Goal: Task Accomplishment & Management: Complete application form

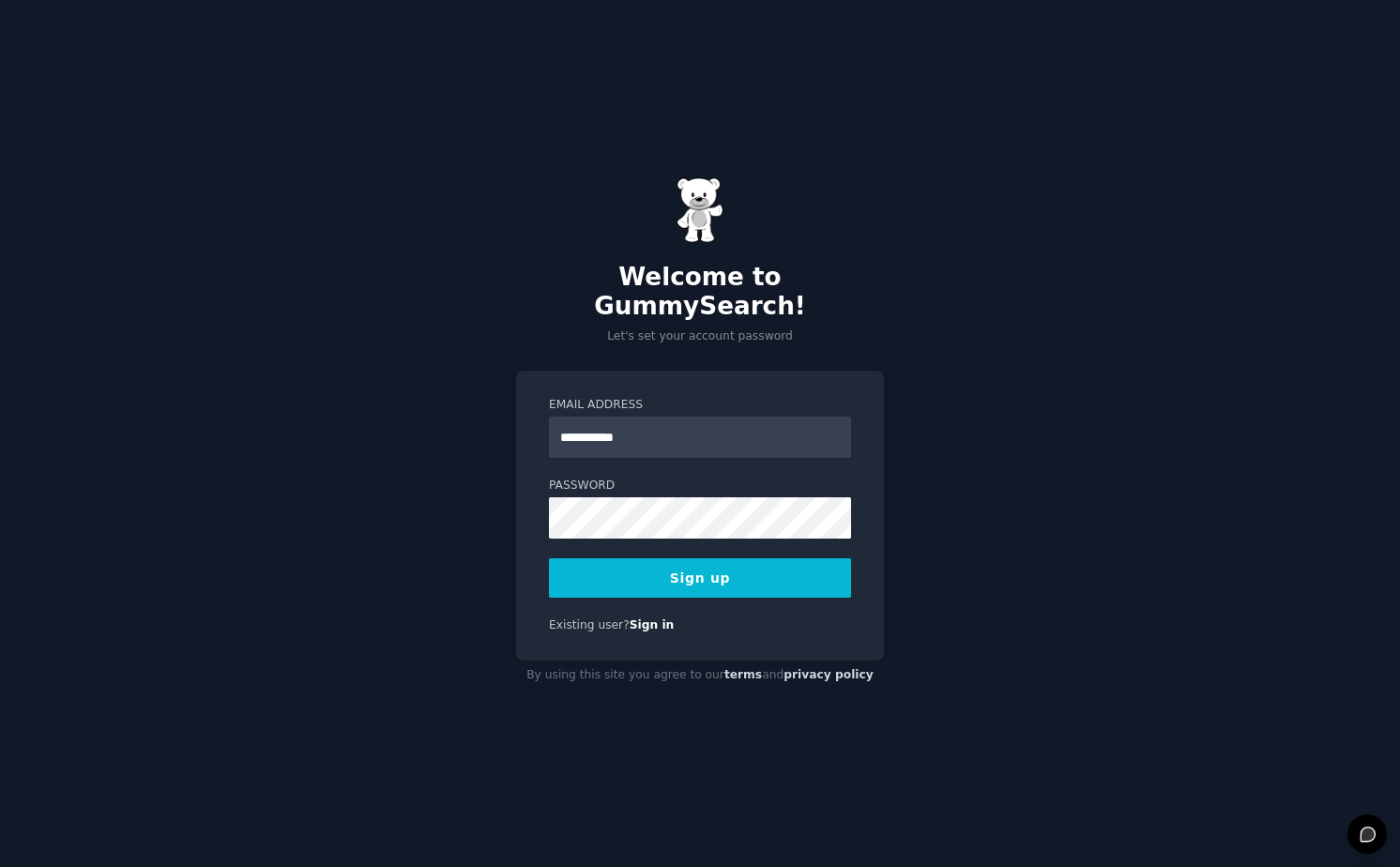
type input "**********"
click at [681, 558] on button "Sign up" at bounding box center [700, 577] width 302 height 39
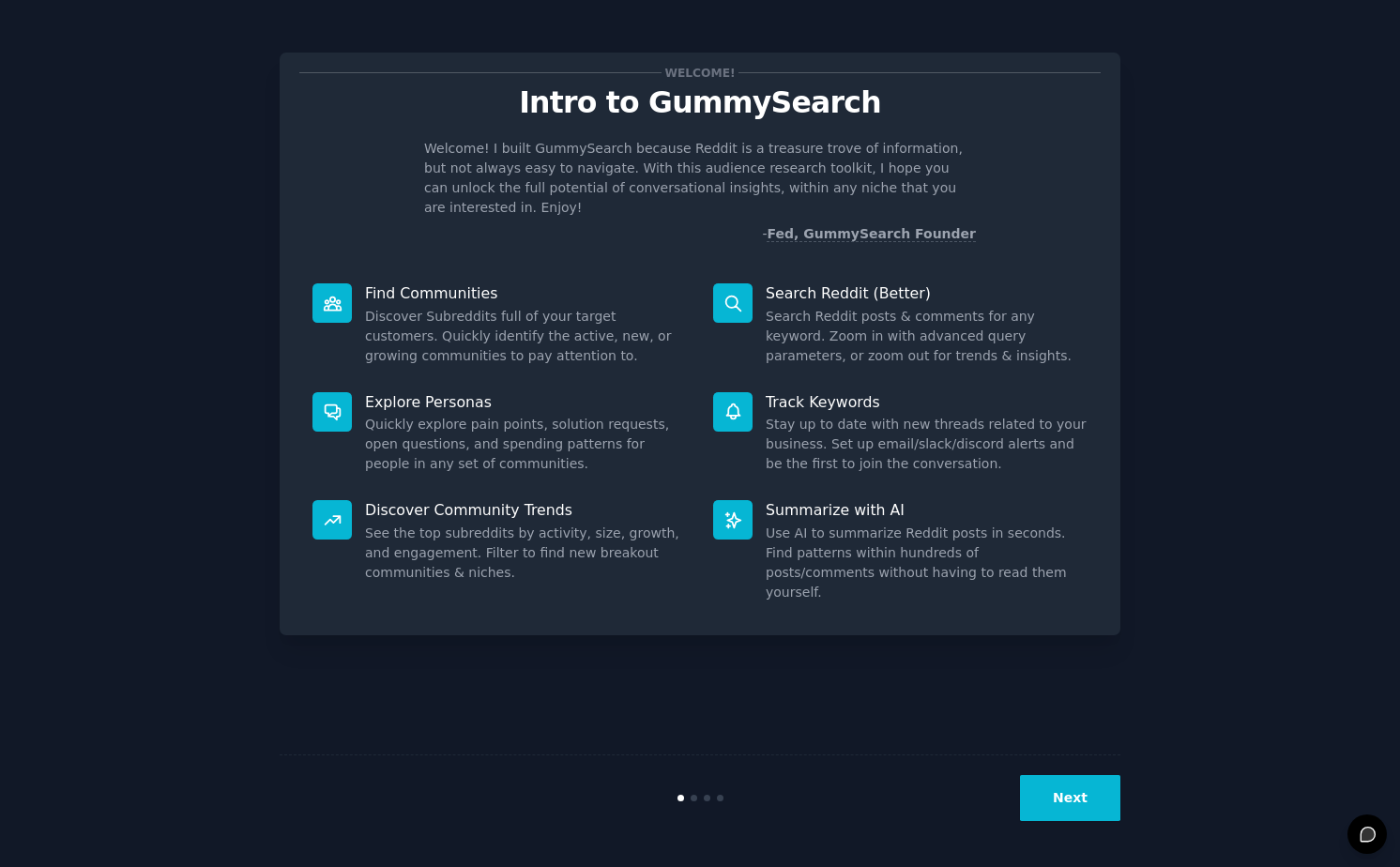
click at [1055, 802] on button "Next" at bounding box center [1070, 798] width 100 height 46
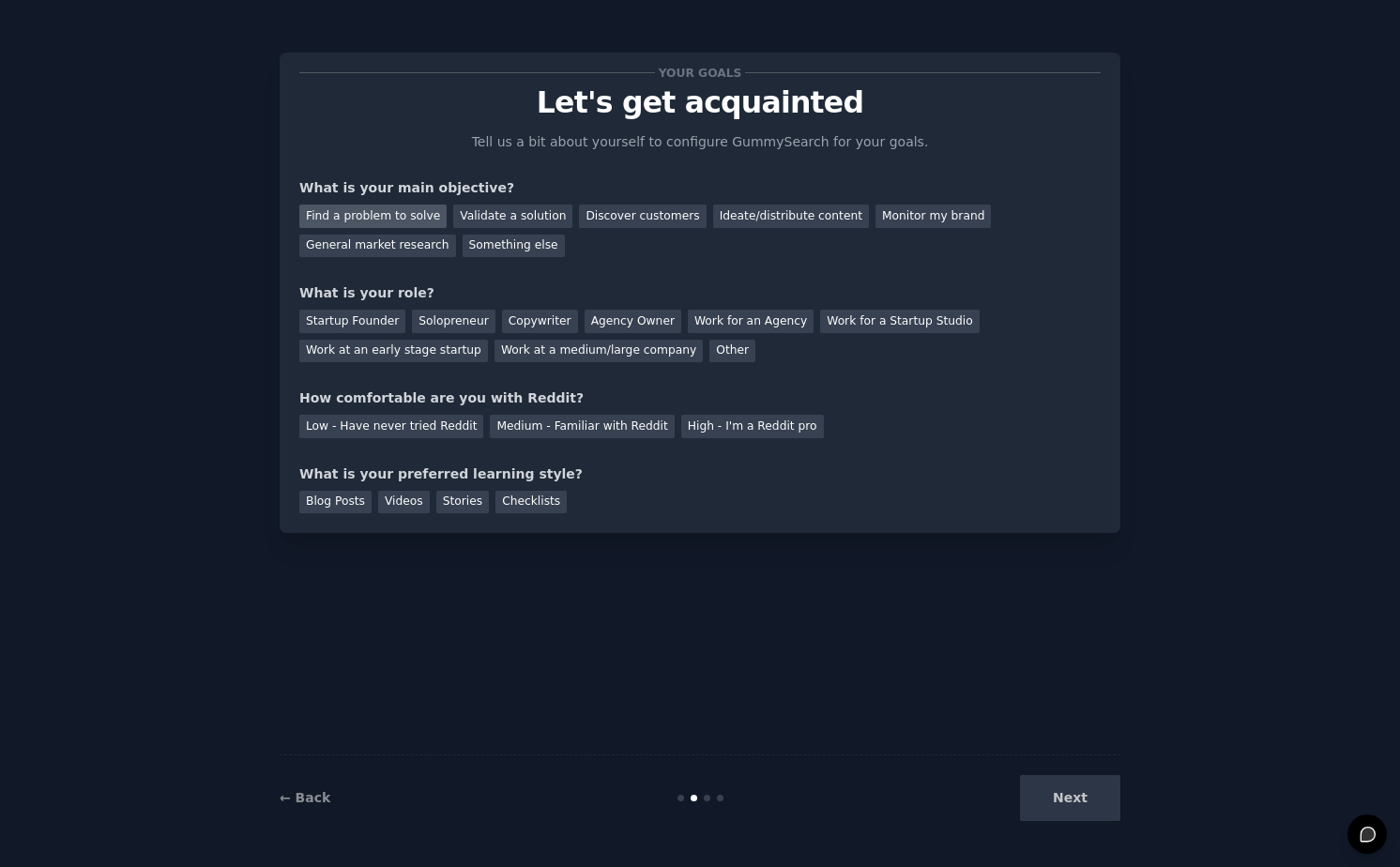
click at [399, 211] on div "Find a problem to solve" at bounding box center [372, 216] width 147 height 23
click at [596, 208] on div "Discover customers" at bounding box center [642, 216] width 127 height 23
click at [411, 213] on div "Find a problem to solve" at bounding box center [372, 216] width 147 height 23
click at [450, 328] on div "Solopreneur" at bounding box center [453, 321] width 83 height 23
click at [412, 431] on div "Low - Have never tried Reddit" at bounding box center [391, 426] width 184 height 23
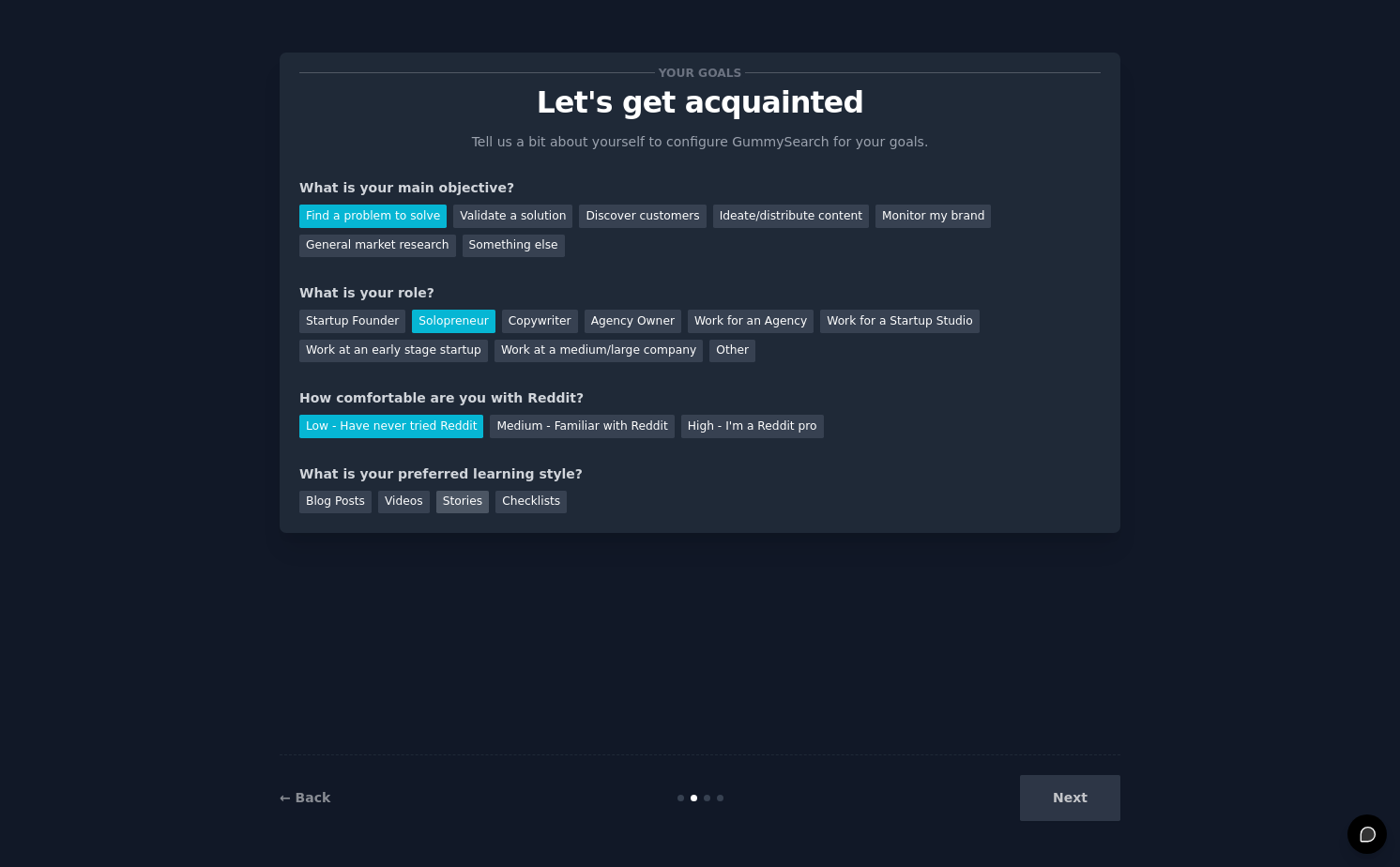
click at [456, 504] on div "Stories" at bounding box center [462, 502] width 53 height 23
click at [1054, 795] on button "Next" at bounding box center [1070, 798] width 100 height 46
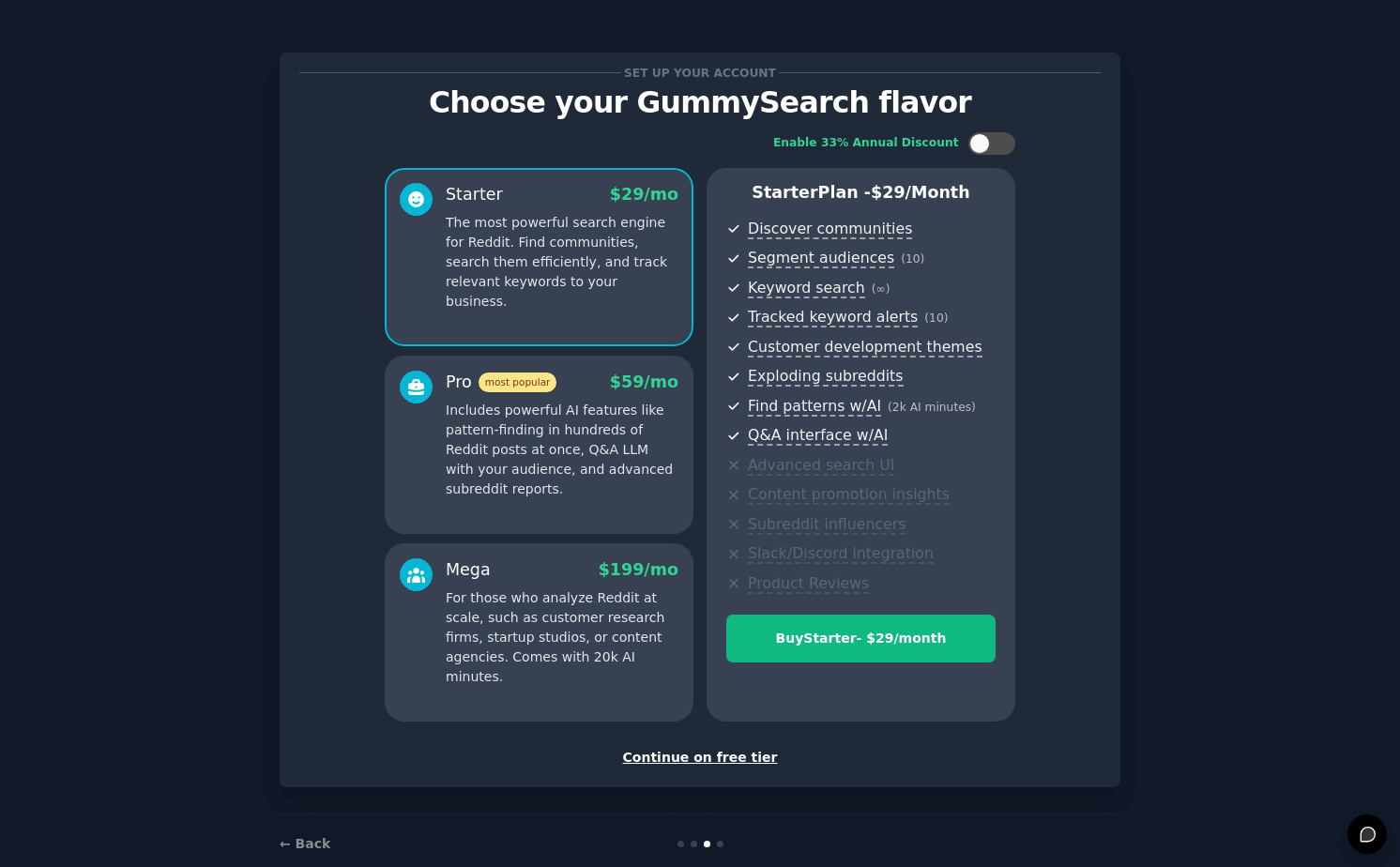
click at [699, 762] on div "Continue on free tier" at bounding box center [699, 758] width 801 height 20
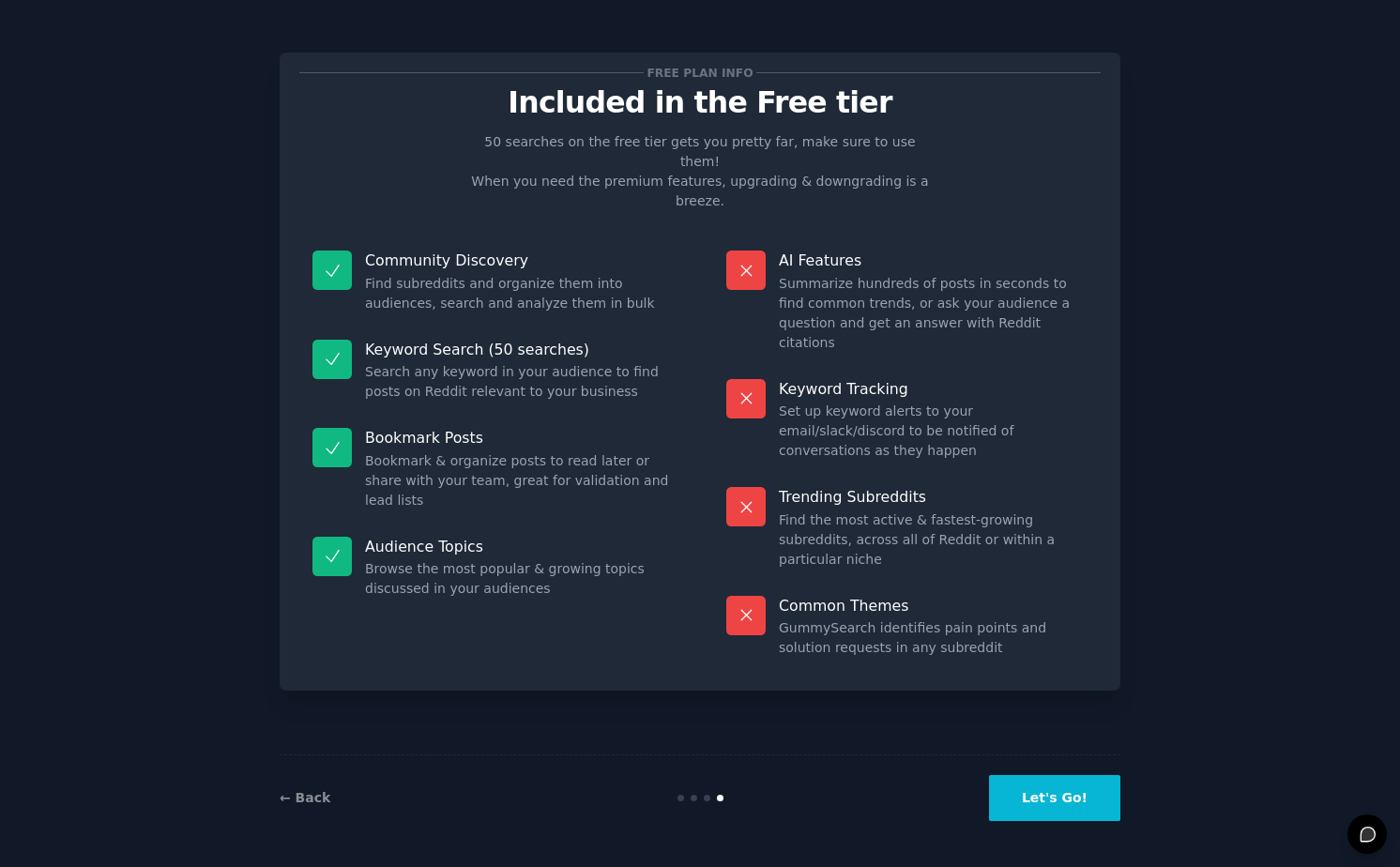
click at [1061, 807] on button "Let's Go!" at bounding box center [1054, 798] width 131 height 46
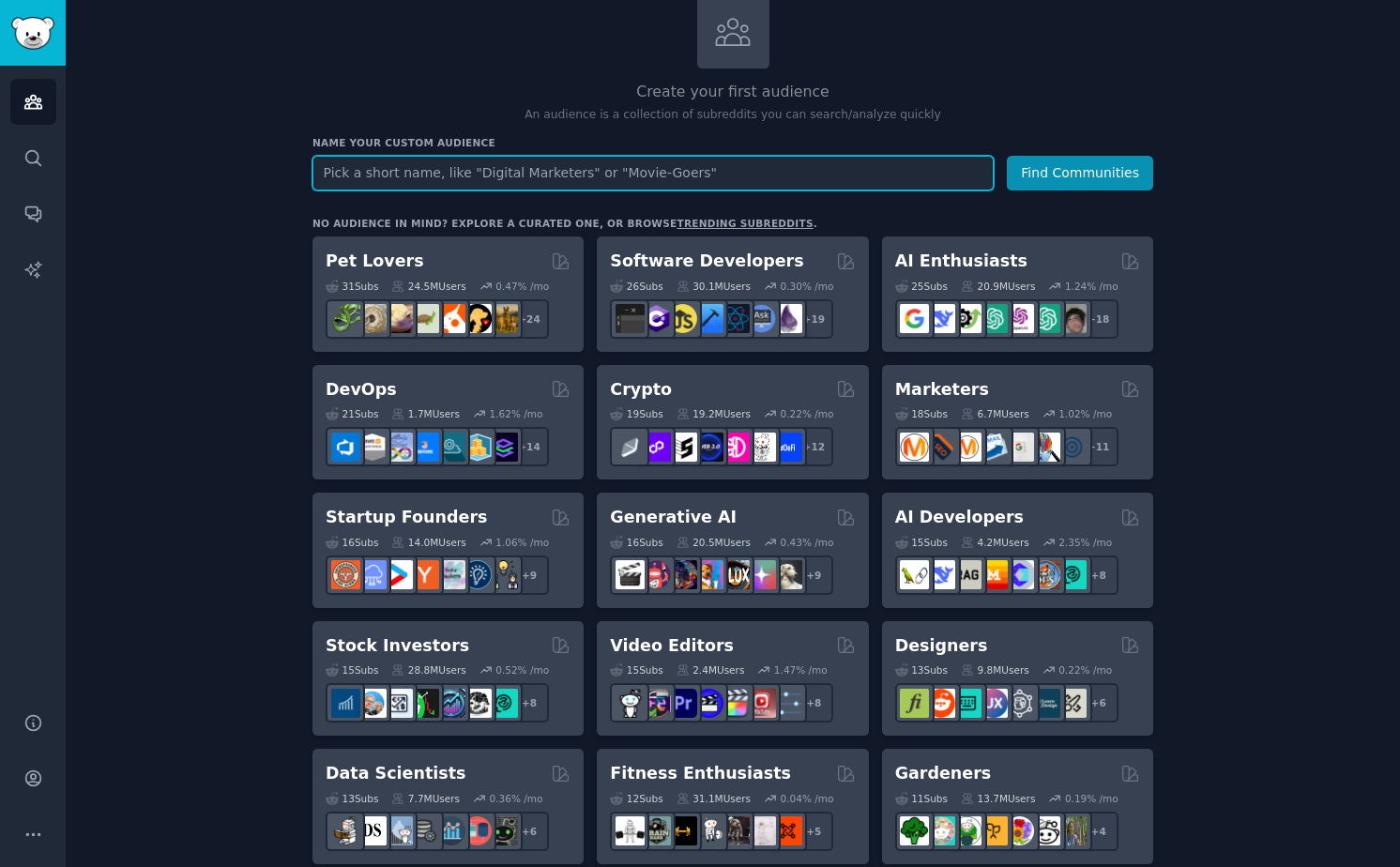
scroll to position [121, 0]
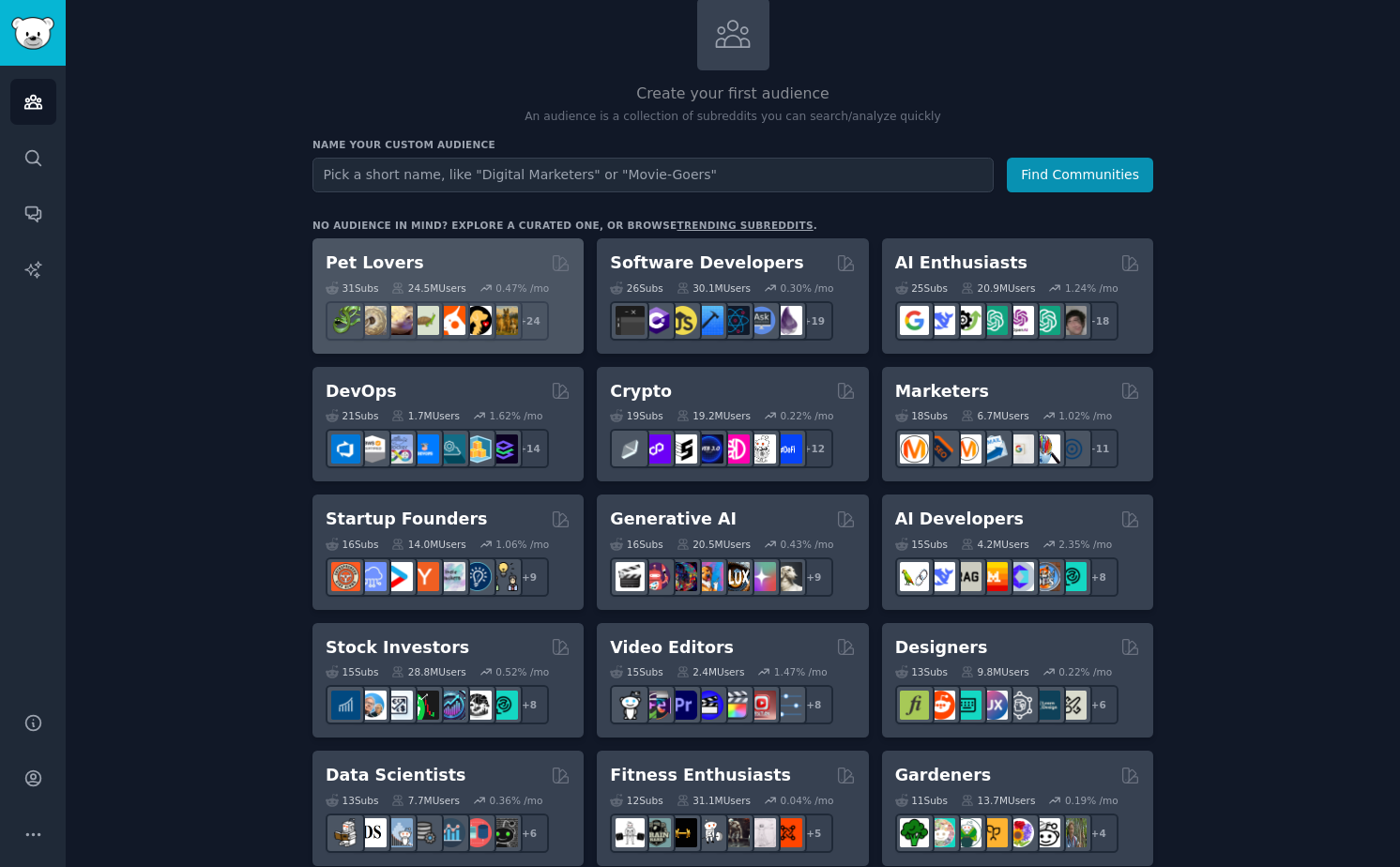
click at [475, 267] on div "Pet Lovers" at bounding box center [448, 263] width 245 height 23
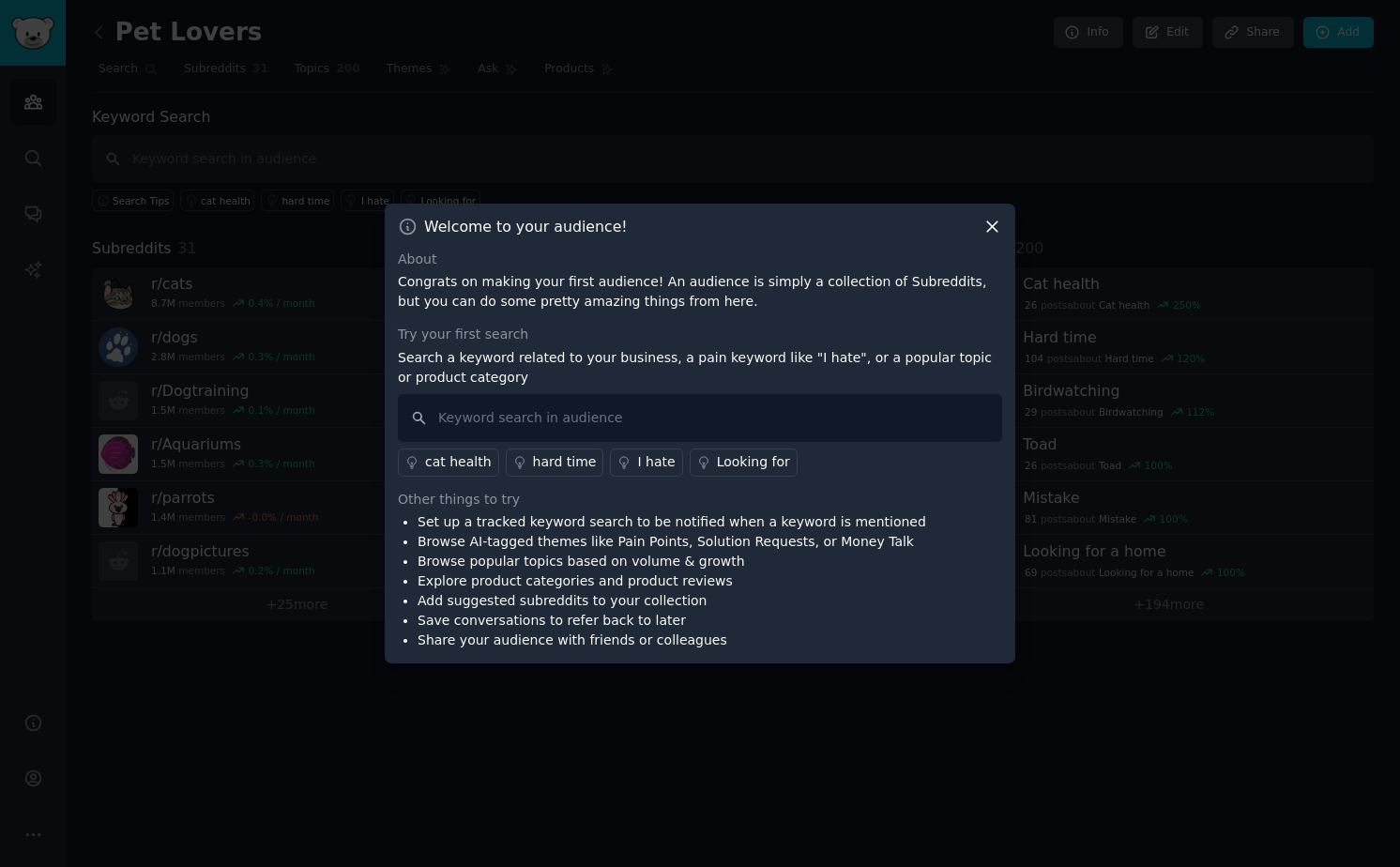
click at [991, 218] on icon at bounding box center [993, 227] width 20 height 20
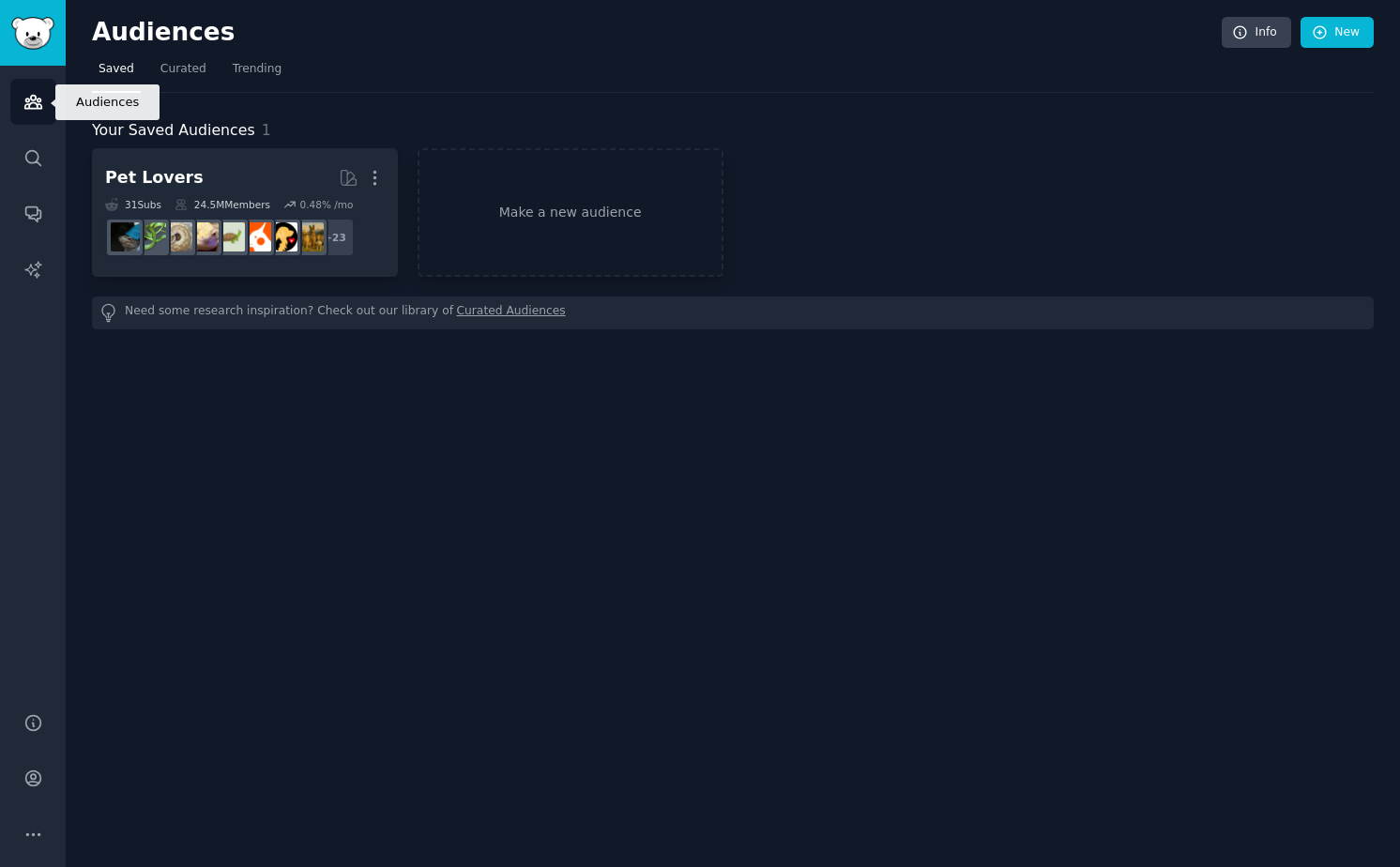
click at [38, 101] on icon "Sidebar" at bounding box center [32, 102] width 17 height 13
click at [38, 47] on img "Sidebar" at bounding box center [32, 33] width 43 height 33
click at [471, 190] on link "Make a new audience" at bounding box center [571, 212] width 306 height 129
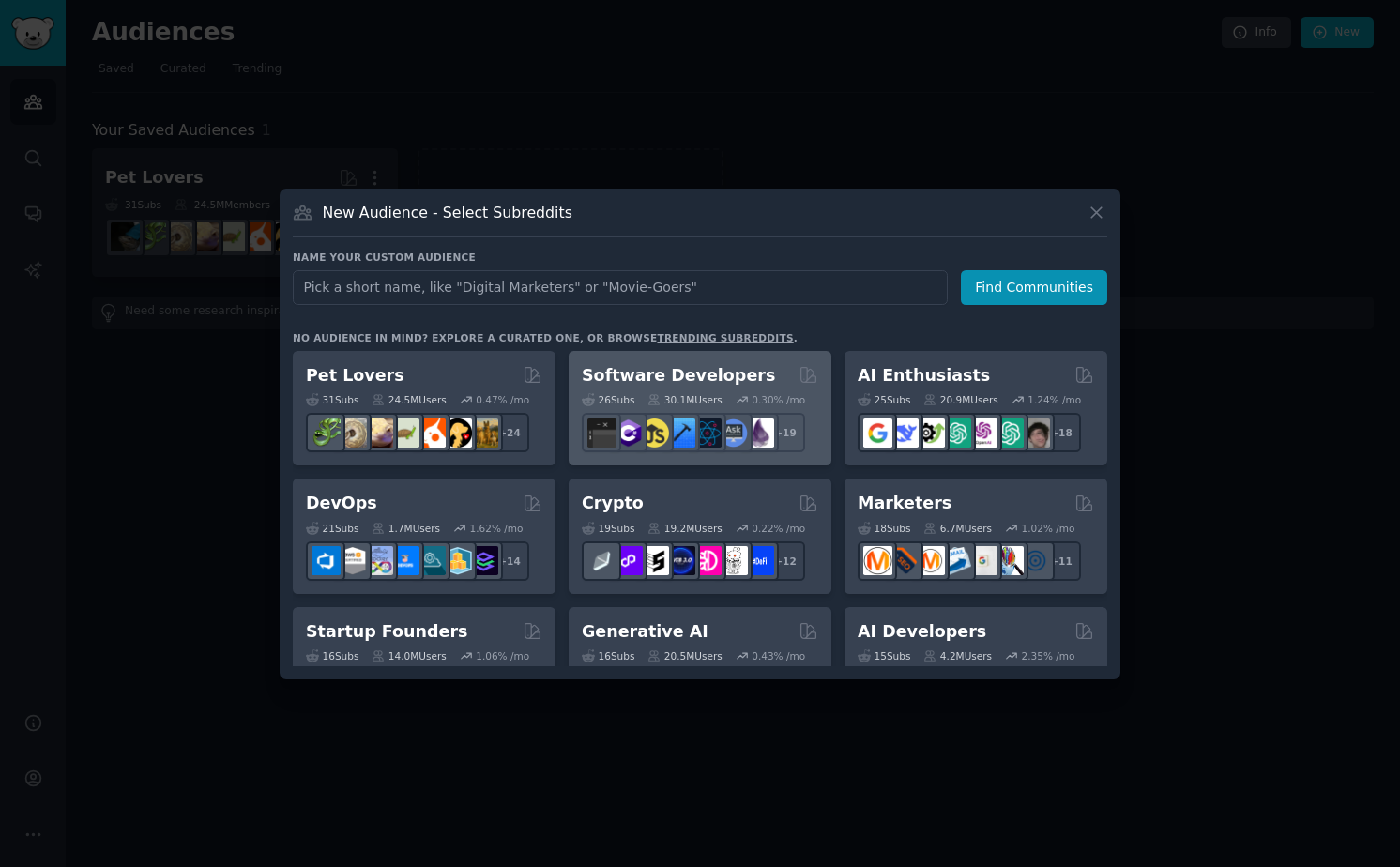
click at [788, 364] on div "Software Developers" at bounding box center [700, 375] width 237 height 23
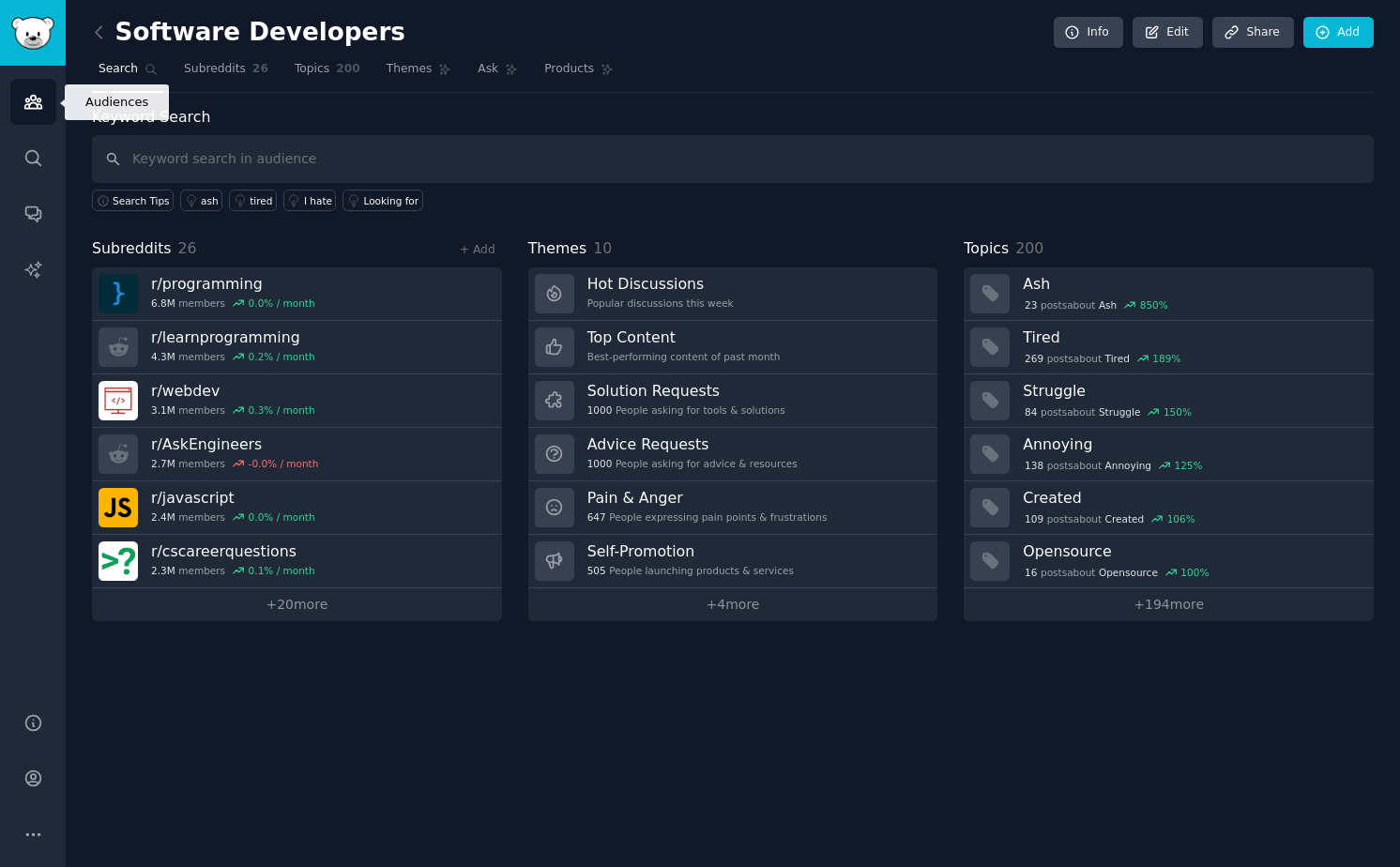
click at [49, 98] on link "Audiences" at bounding box center [33, 102] width 46 height 46
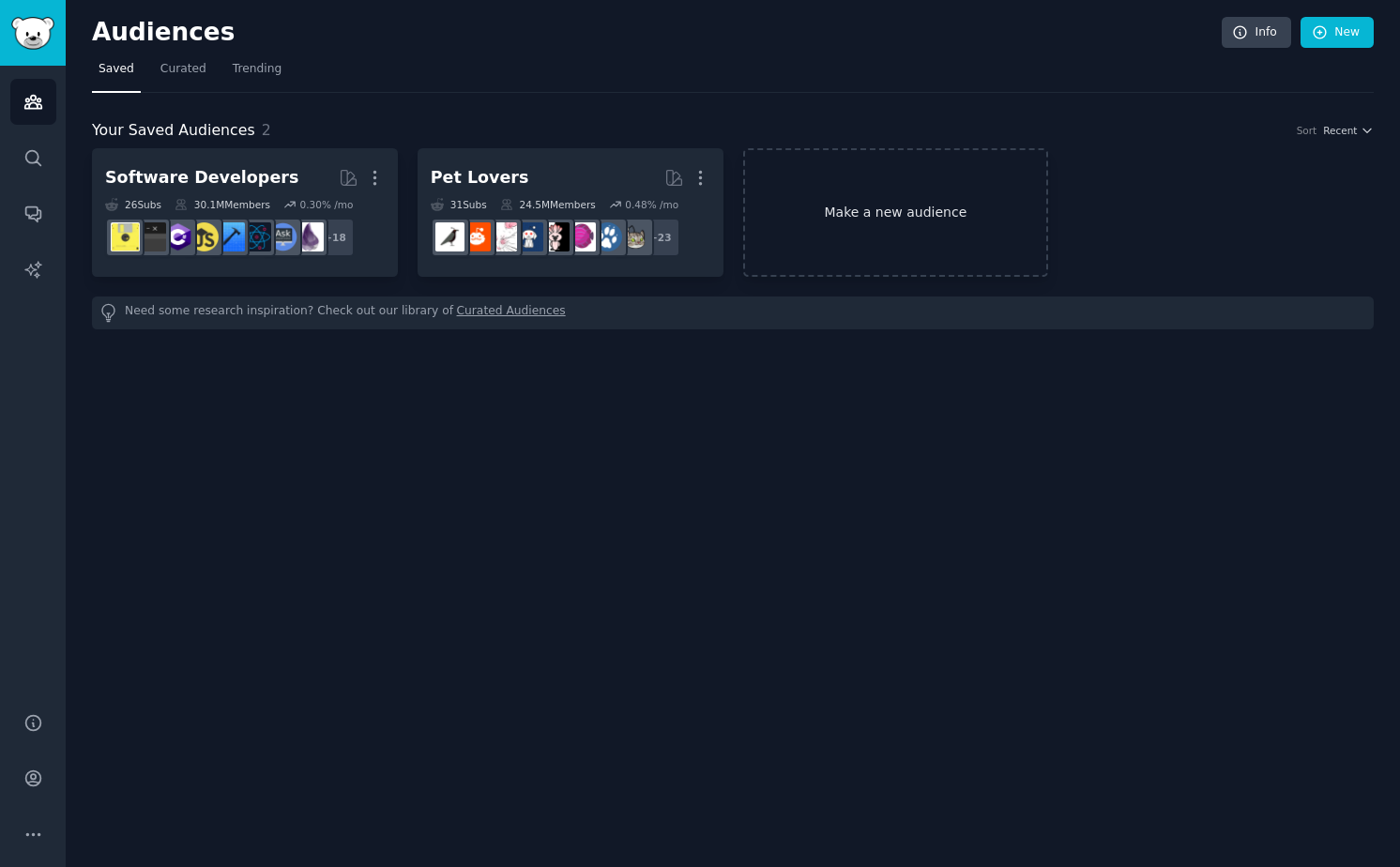
click at [893, 187] on link "Make a new audience" at bounding box center [896, 212] width 306 height 129
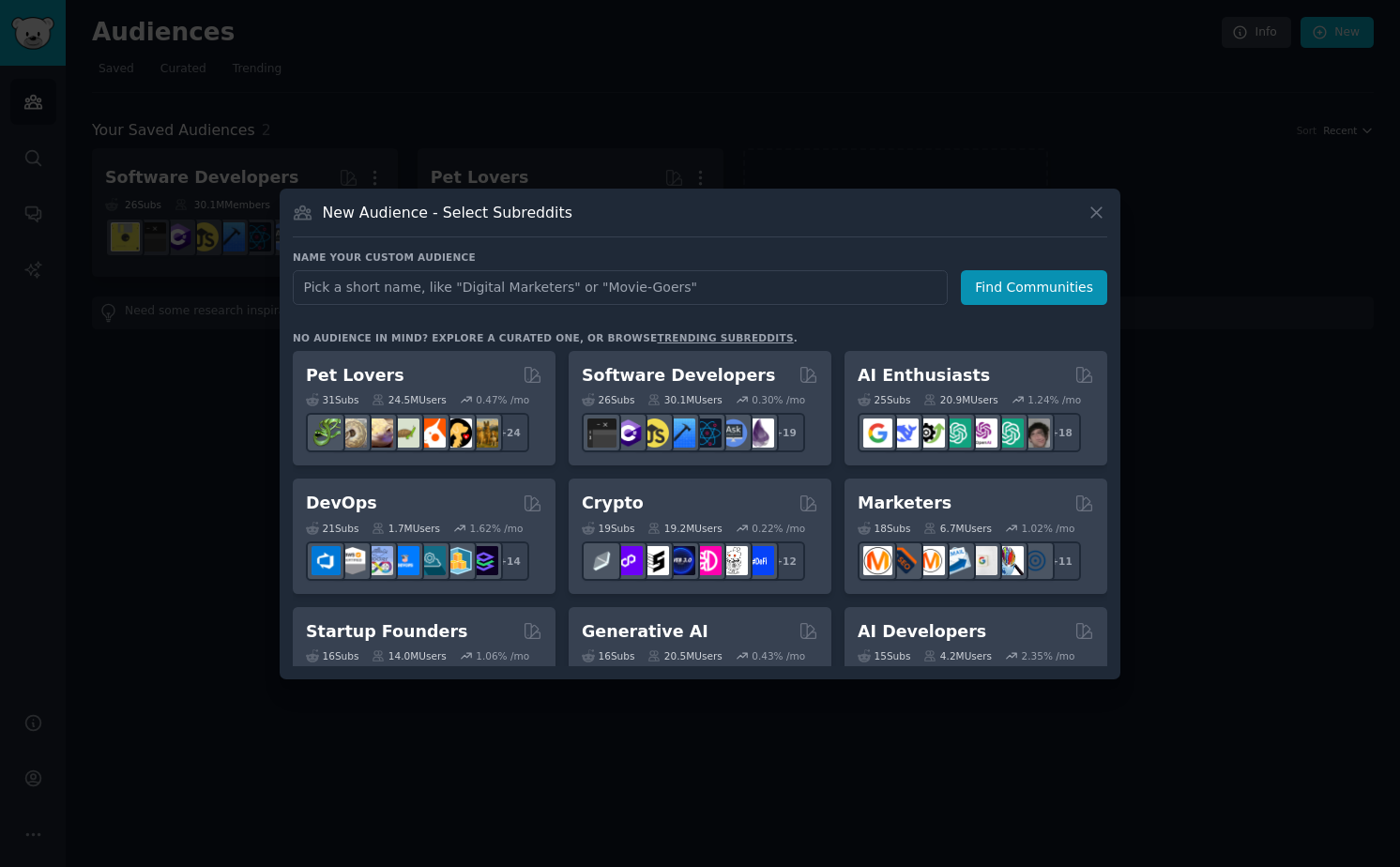
click at [662, 284] on input "text" at bounding box center [620, 287] width 655 height 35
type input "job"
click button "Find Communities" at bounding box center [1034, 287] width 146 height 35
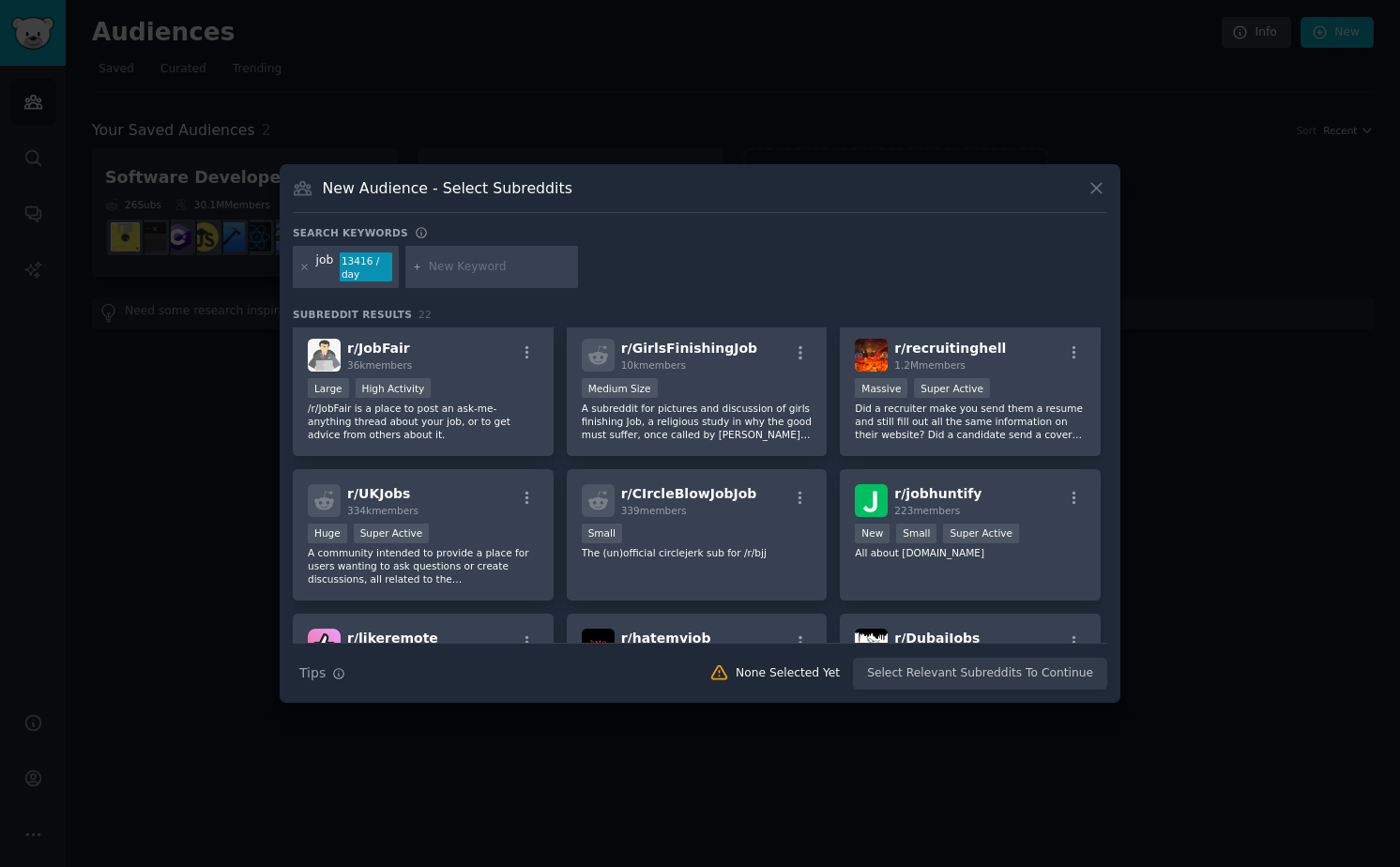
scroll to position [295, 0]
click at [299, 270] on icon at bounding box center [304, 267] width 10 height 10
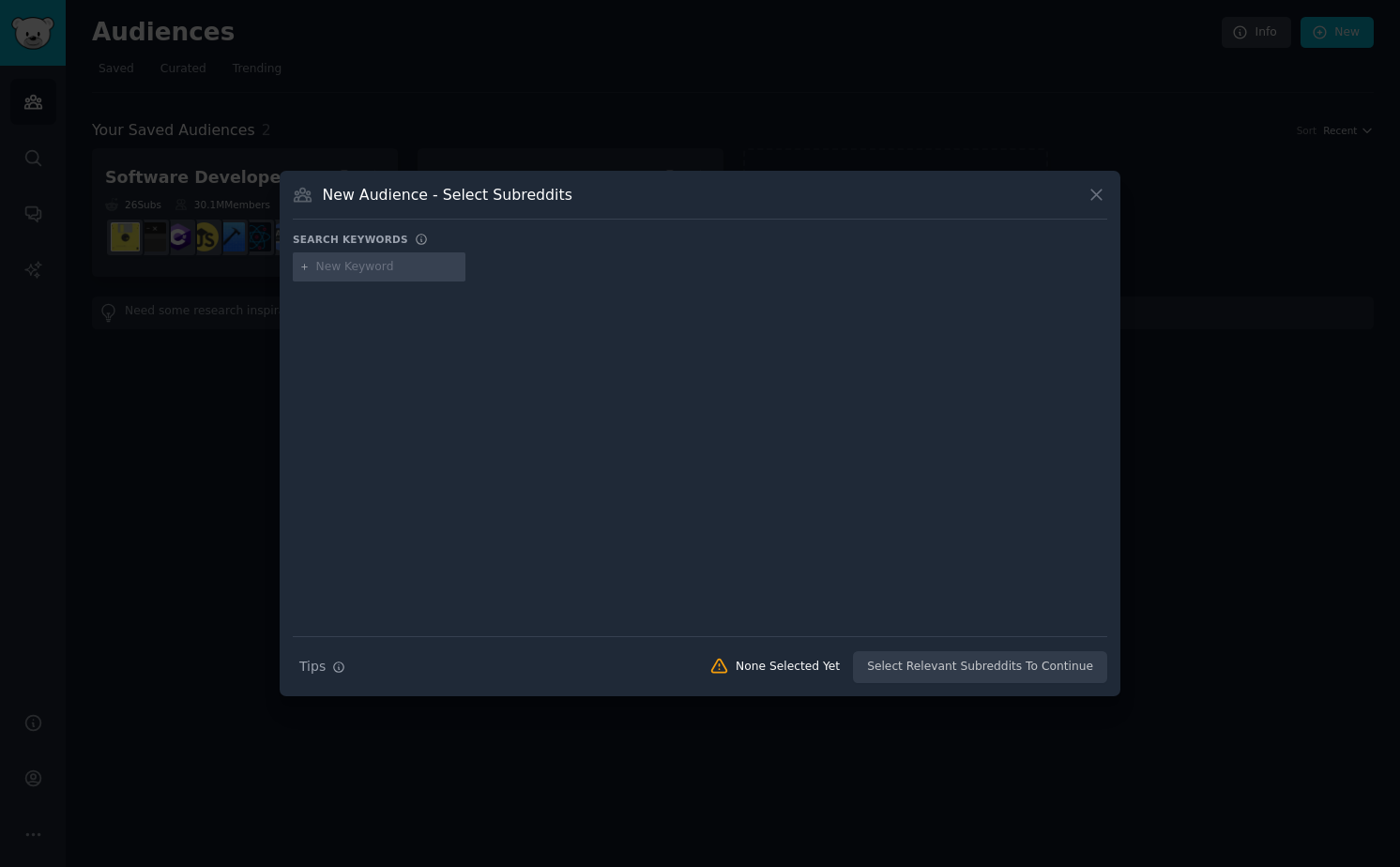
click at [395, 273] on input "text" at bounding box center [387, 267] width 143 height 17
click at [590, 315] on div at bounding box center [700, 445] width 815 height 315
click at [1100, 202] on icon at bounding box center [1097, 195] width 20 height 20
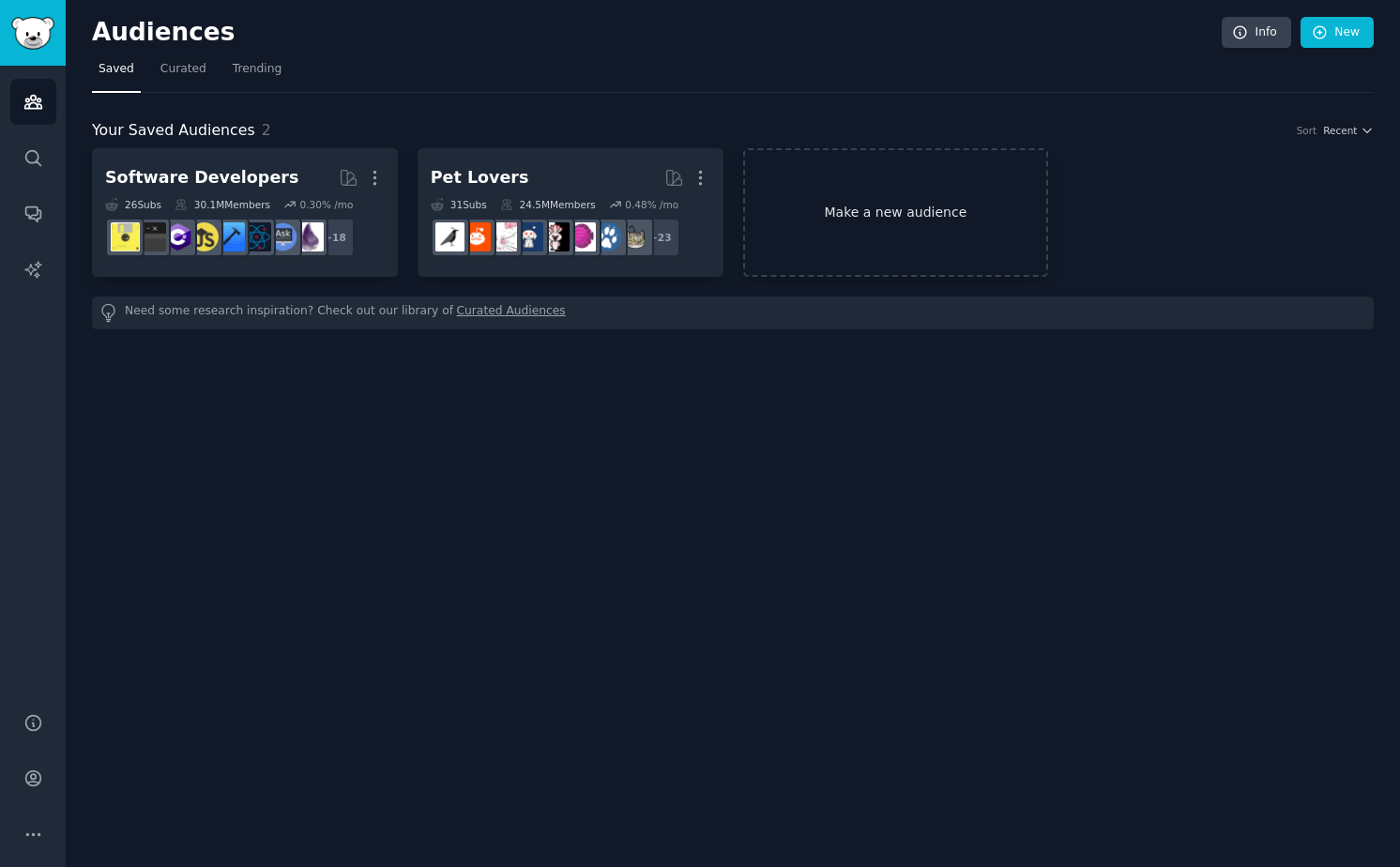
click at [874, 202] on link "Make a new audience" at bounding box center [896, 212] width 306 height 129
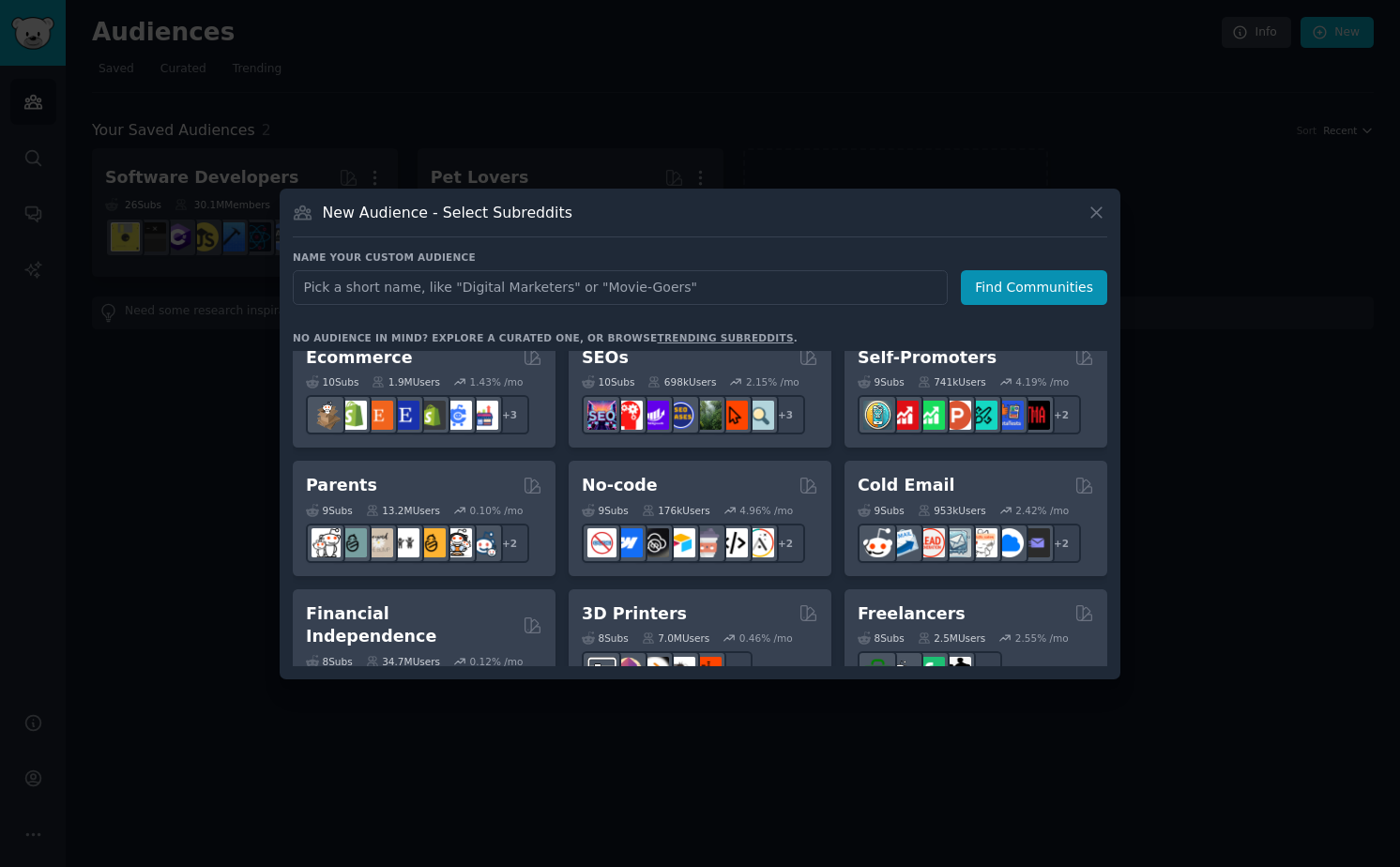
scroll to position [791, 0]
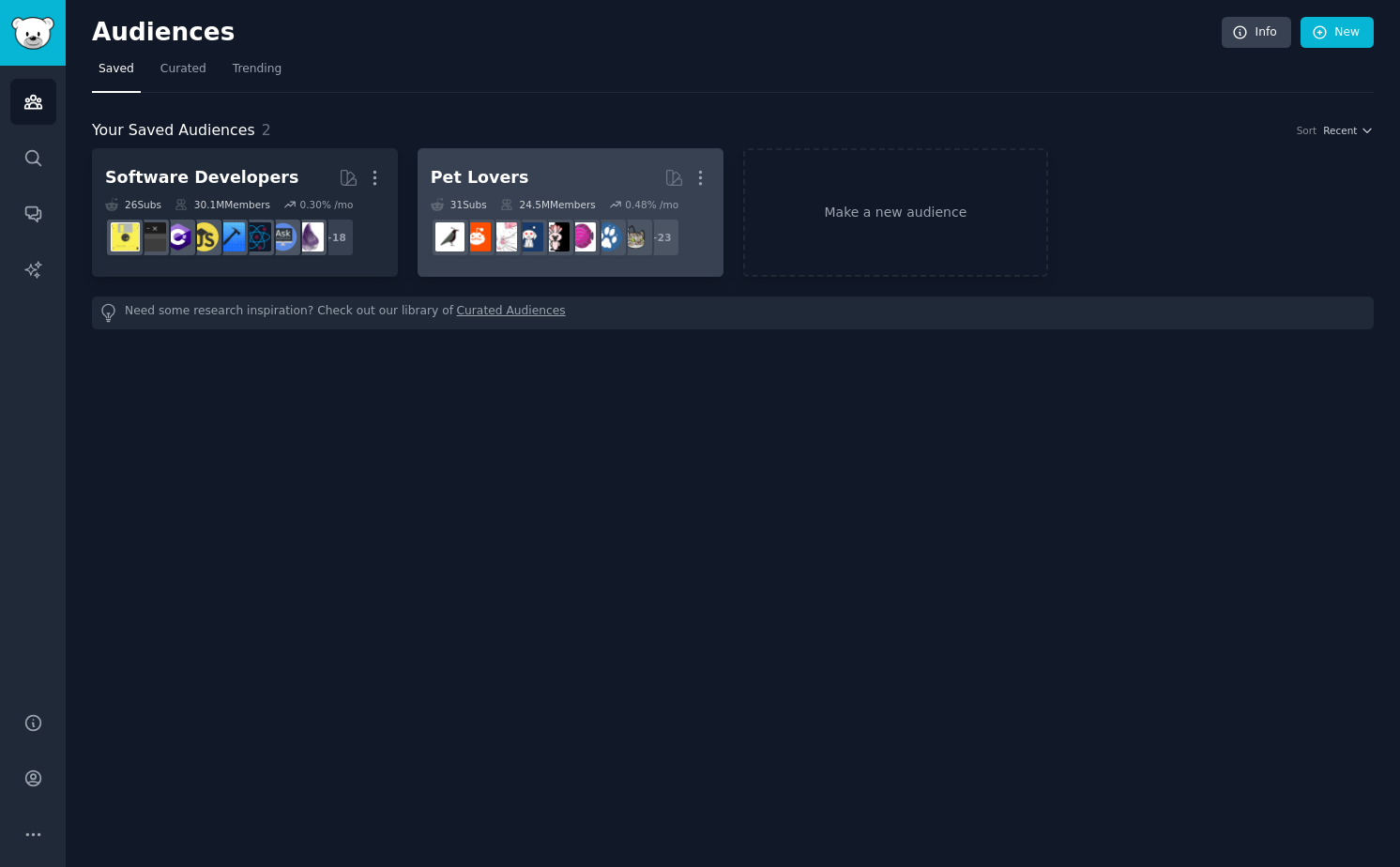
click at [558, 172] on h2 "Pet Lovers Curated by GummySearch More" at bounding box center [571, 177] width 280 height 33
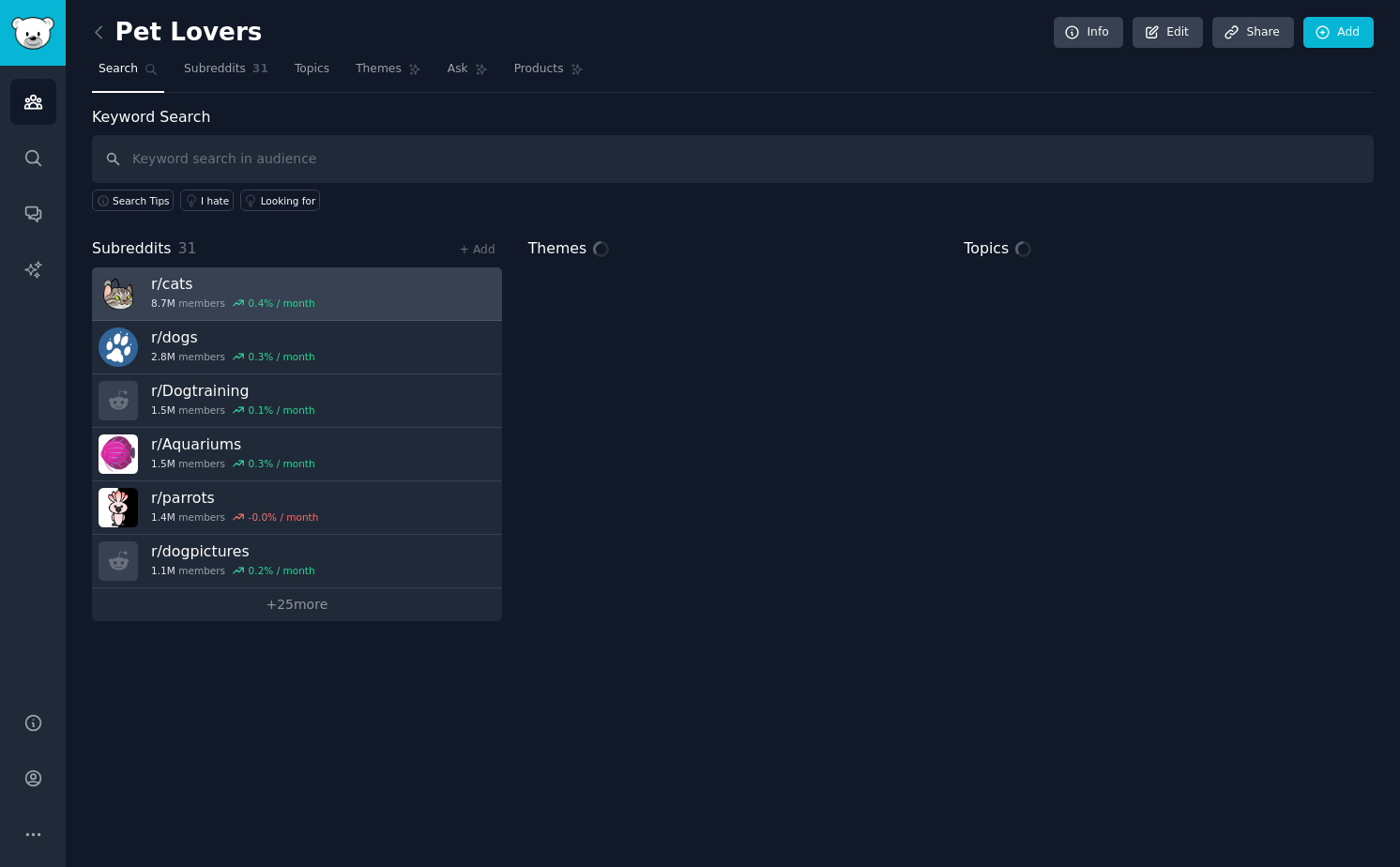
click at [320, 291] on link "r/ cats 8.7M members 0.4 % / month" at bounding box center [297, 293] width 410 height 53
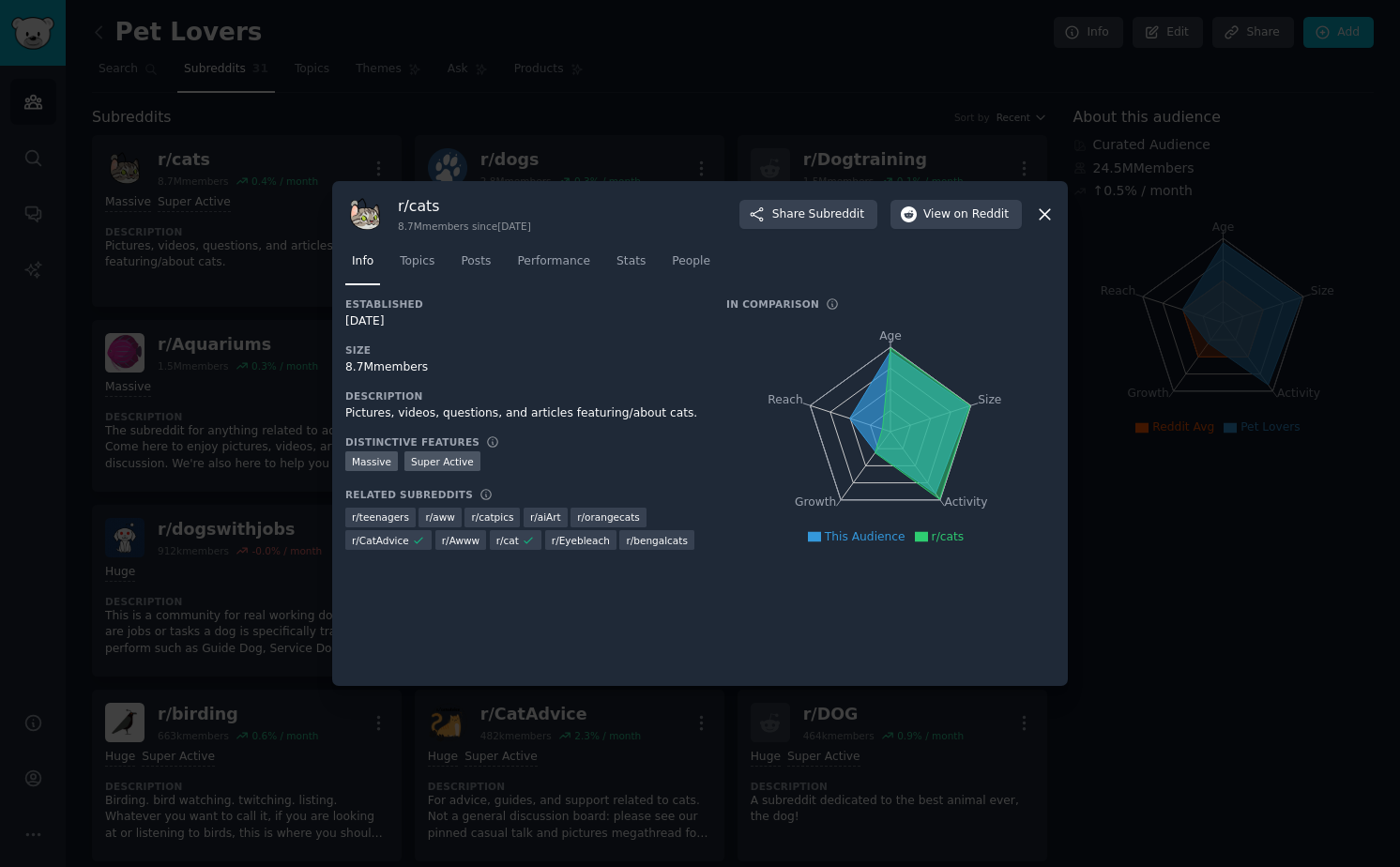
click at [1042, 221] on icon at bounding box center [1045, 215] width 20 height 20
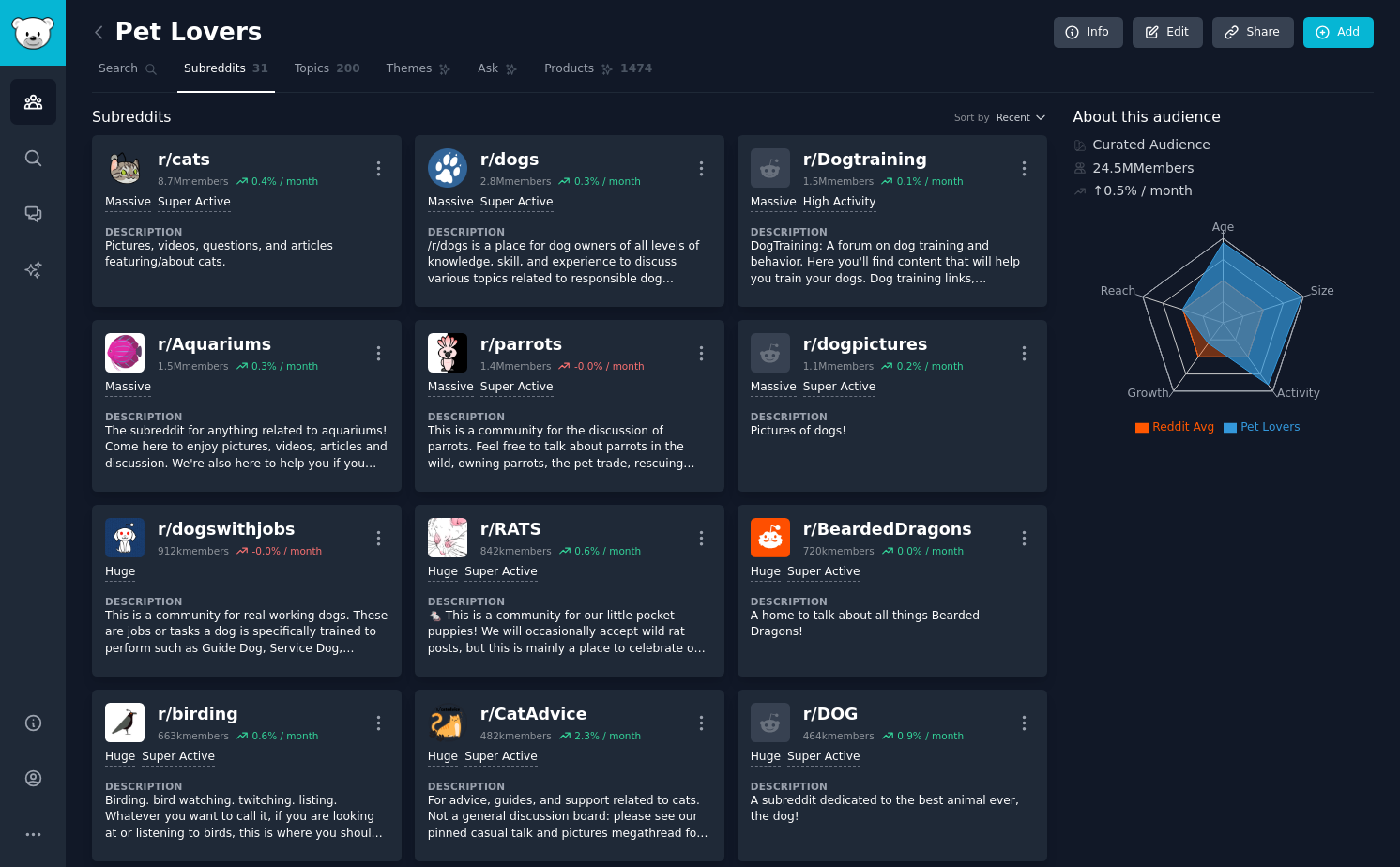
click at [347, 106] on div "Subreddits Sort by Recent" at bounding box center [569, 117] width 955 height 23
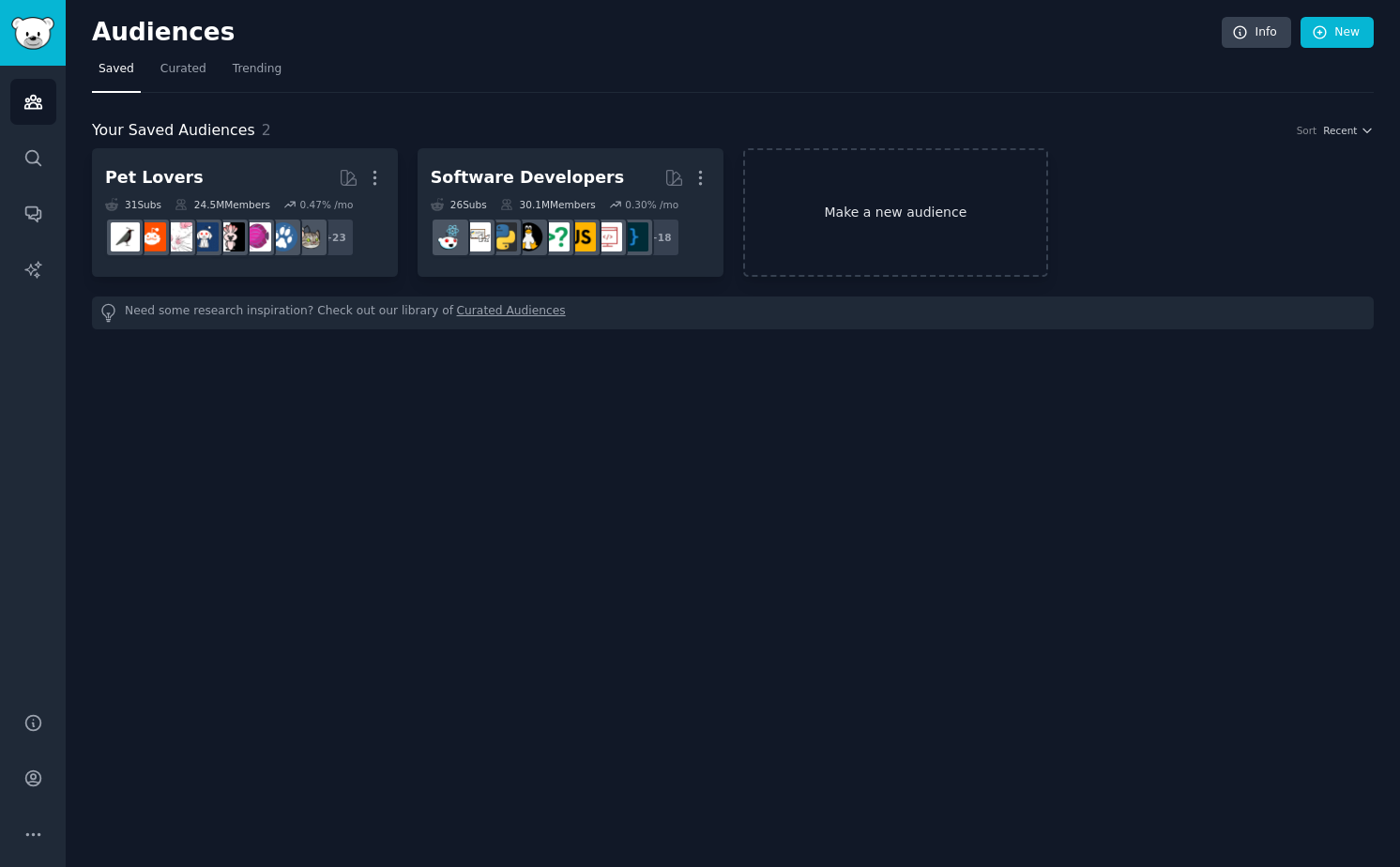
click at [847, 154] on link "Make a new audience" at bounding box center [896, 212] width 306 height 129
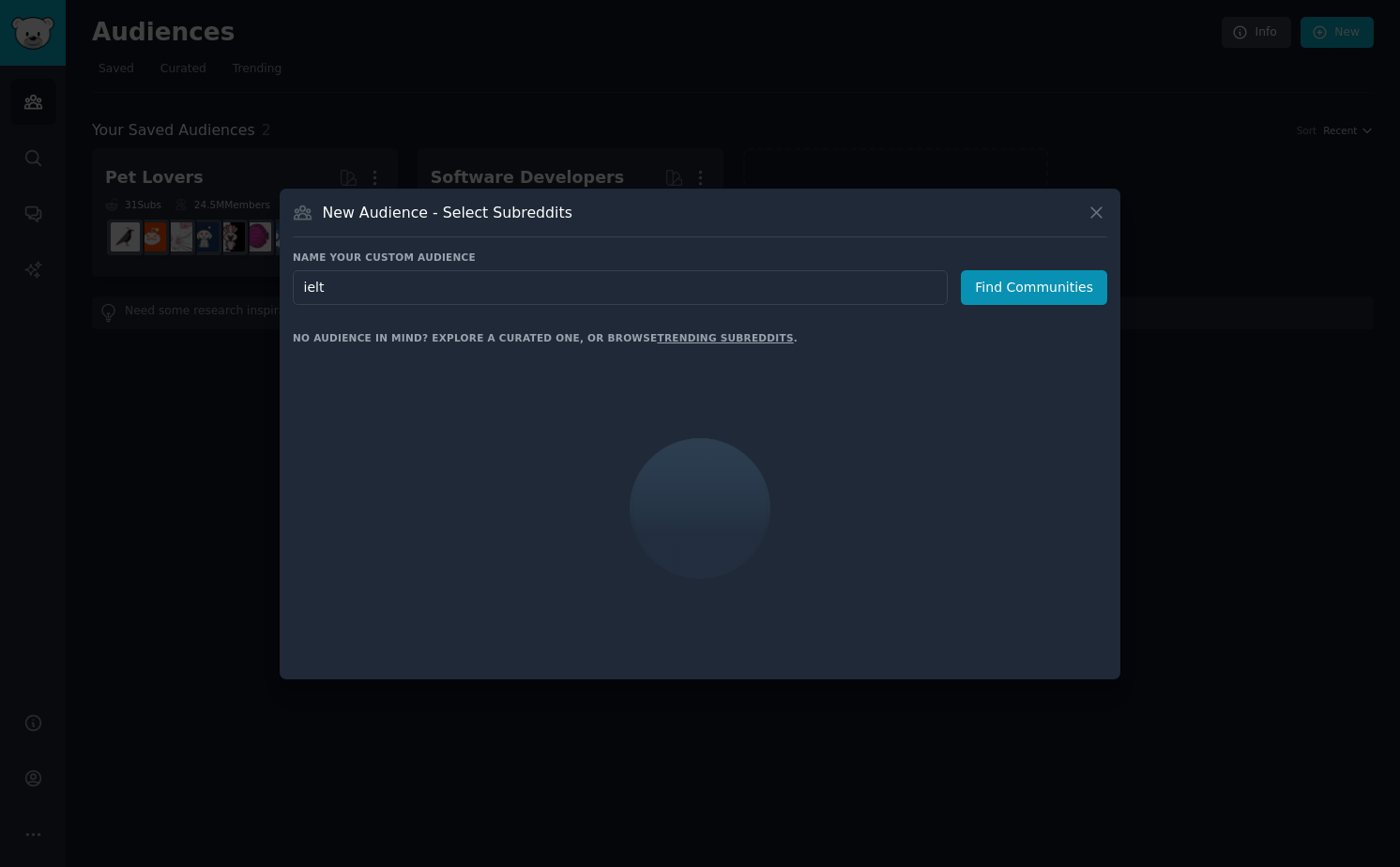
type input "ielts"
click button "Find Communities" at bounding box center [1034, 287] width 146 height 35
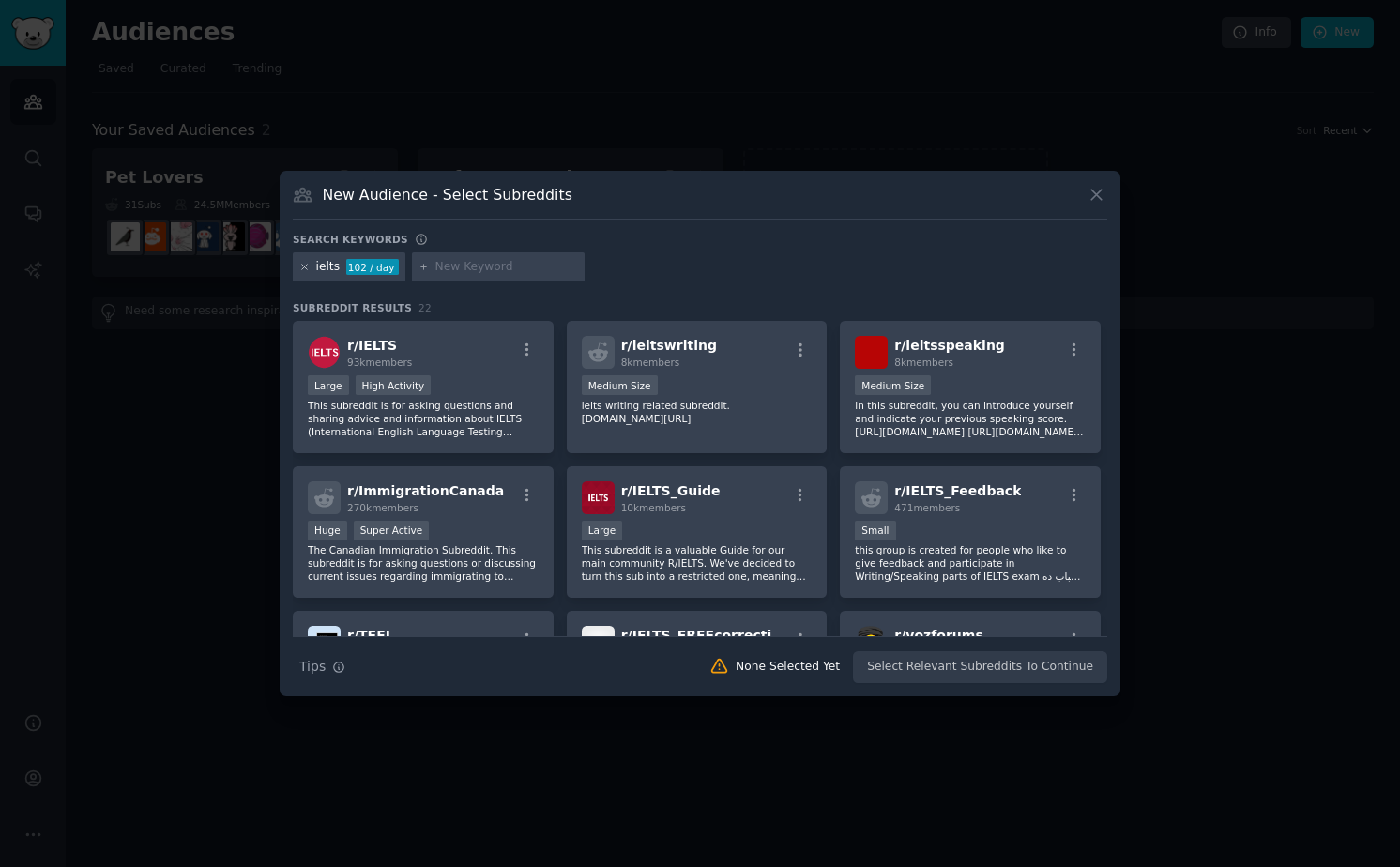
click at [306, 267] on icon at bounding box center [304, 267] width 10 height 10
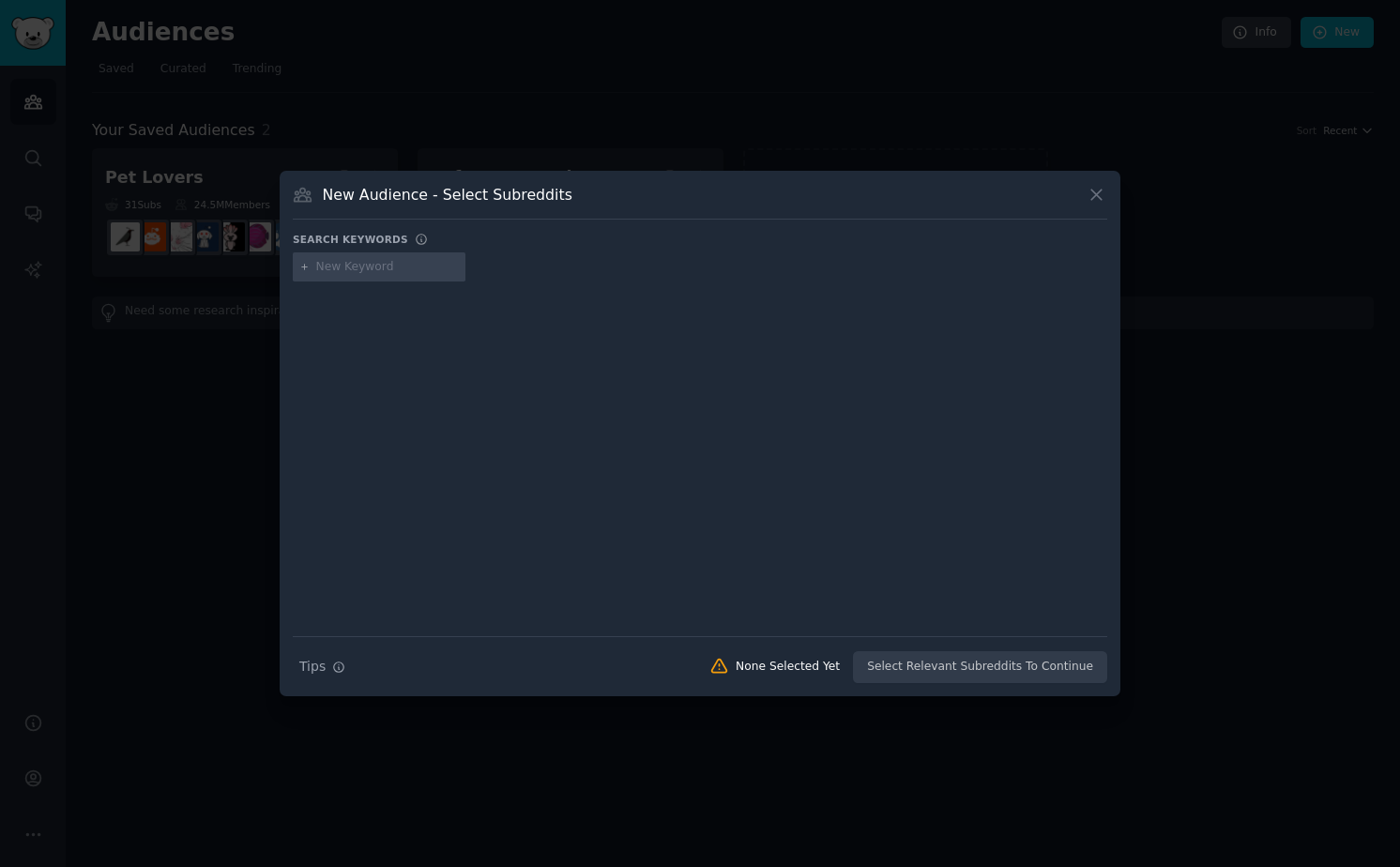
click at [347, 271] on input "text" at bounding box center [387, 267] width 143 height 17
type input "toeic"
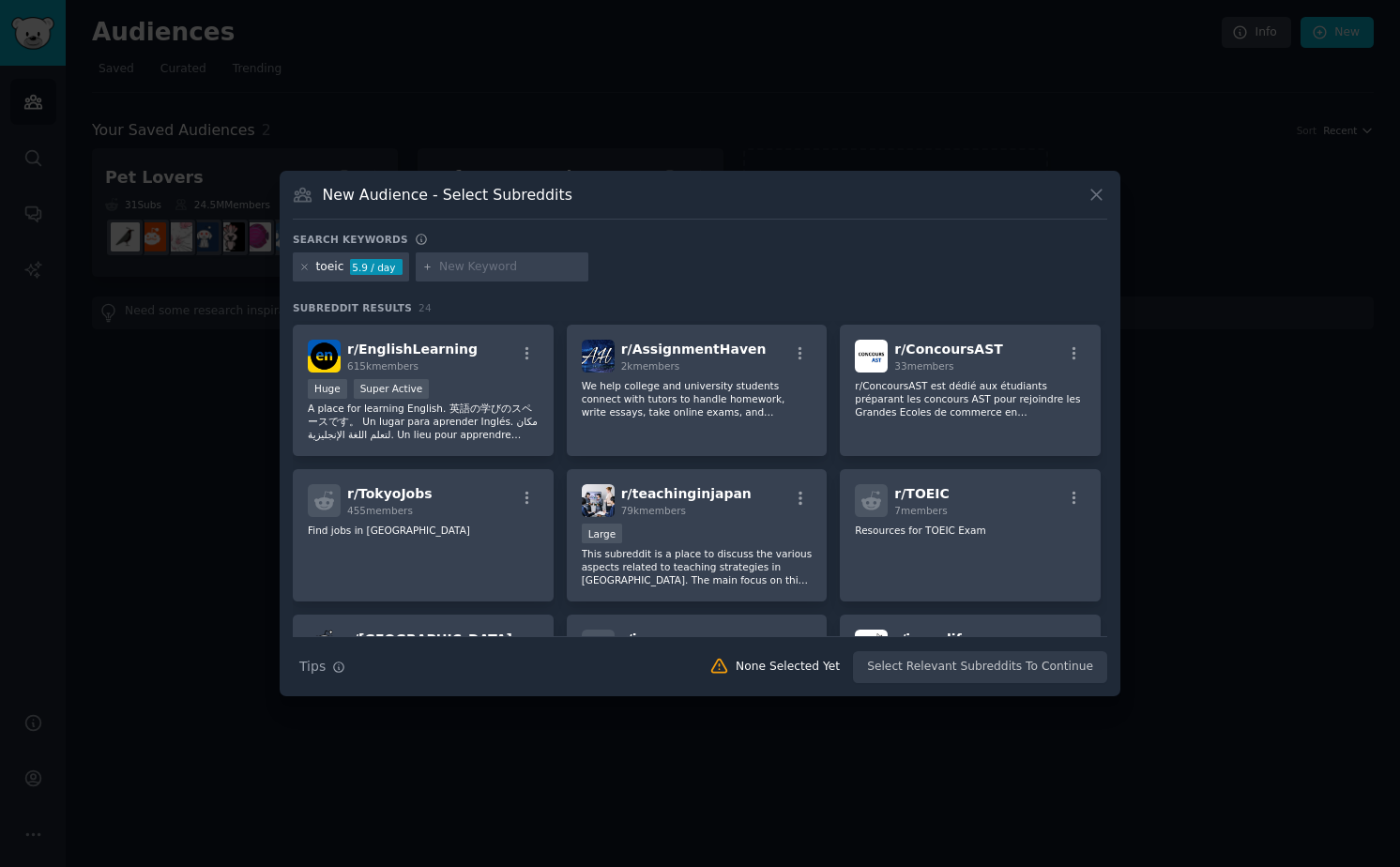
scroll to position [141, 0]
click at [887, 560] on div "r/ TOEIC 7 members Resources for TOEIC Exam" at bounding box center [970, 536] width 261 height 132
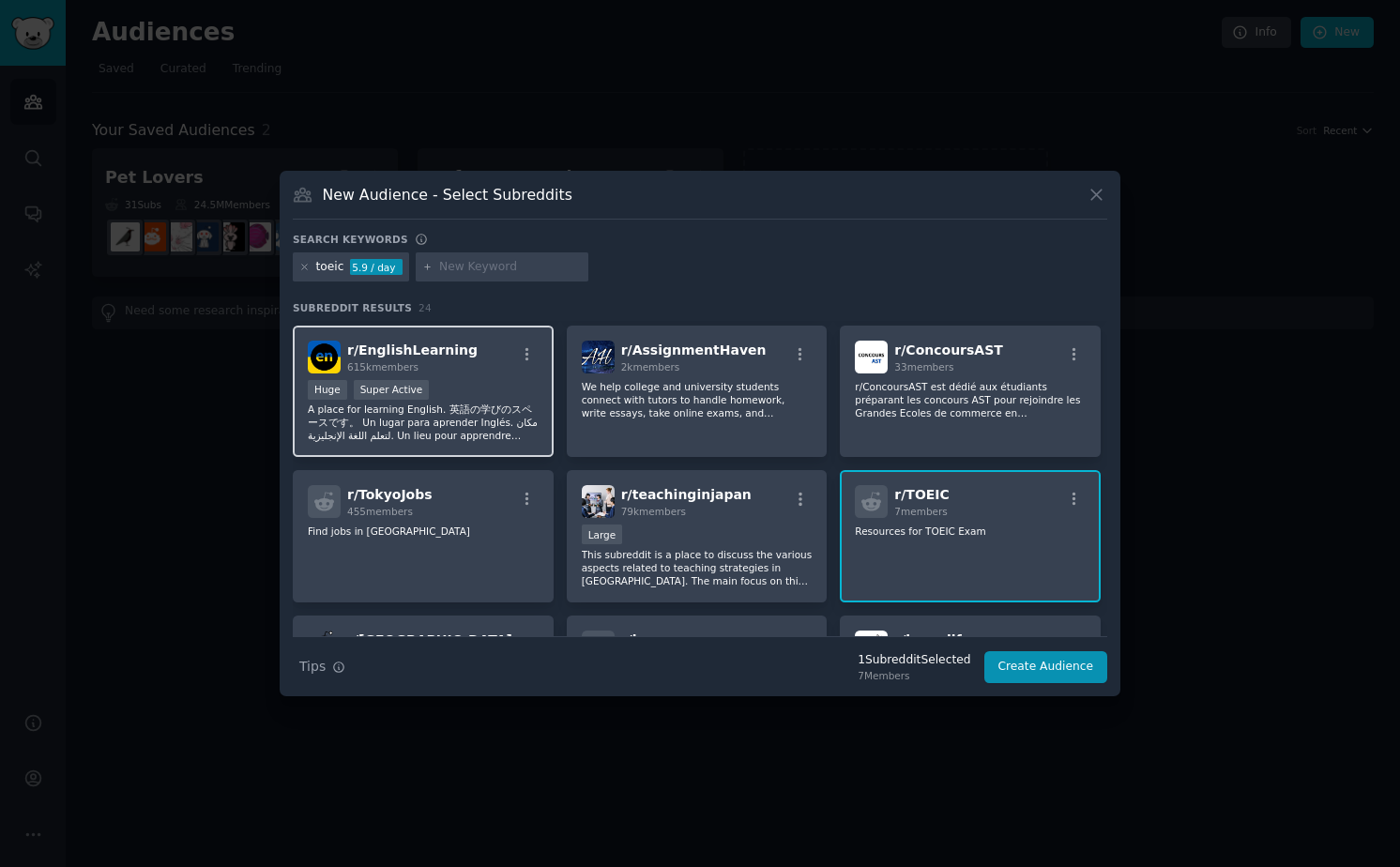
click at [426, 389] on div "Huge Super Active" at bounding box center [423, 391] width 231 height 23
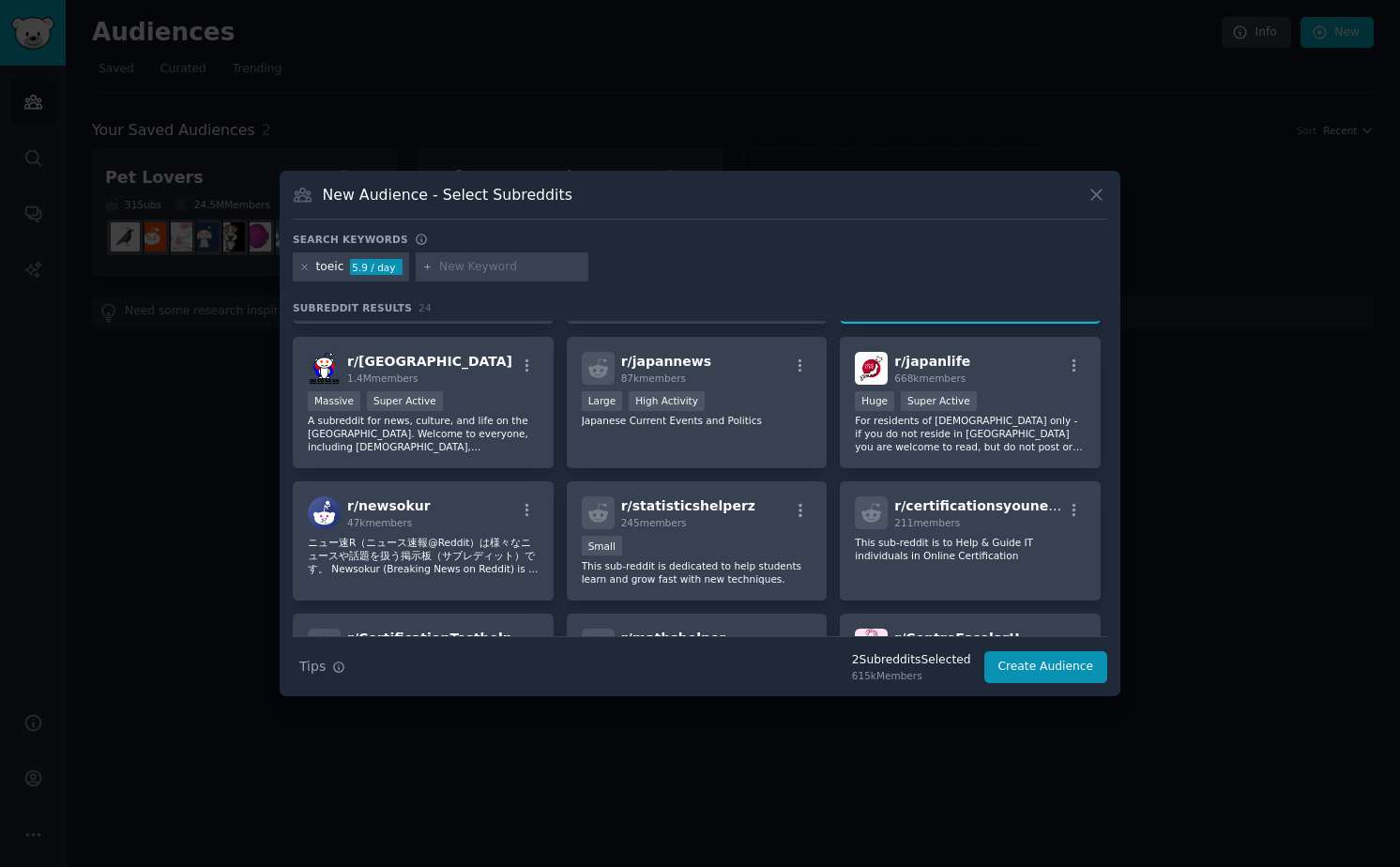
scroll to position [412, 0]
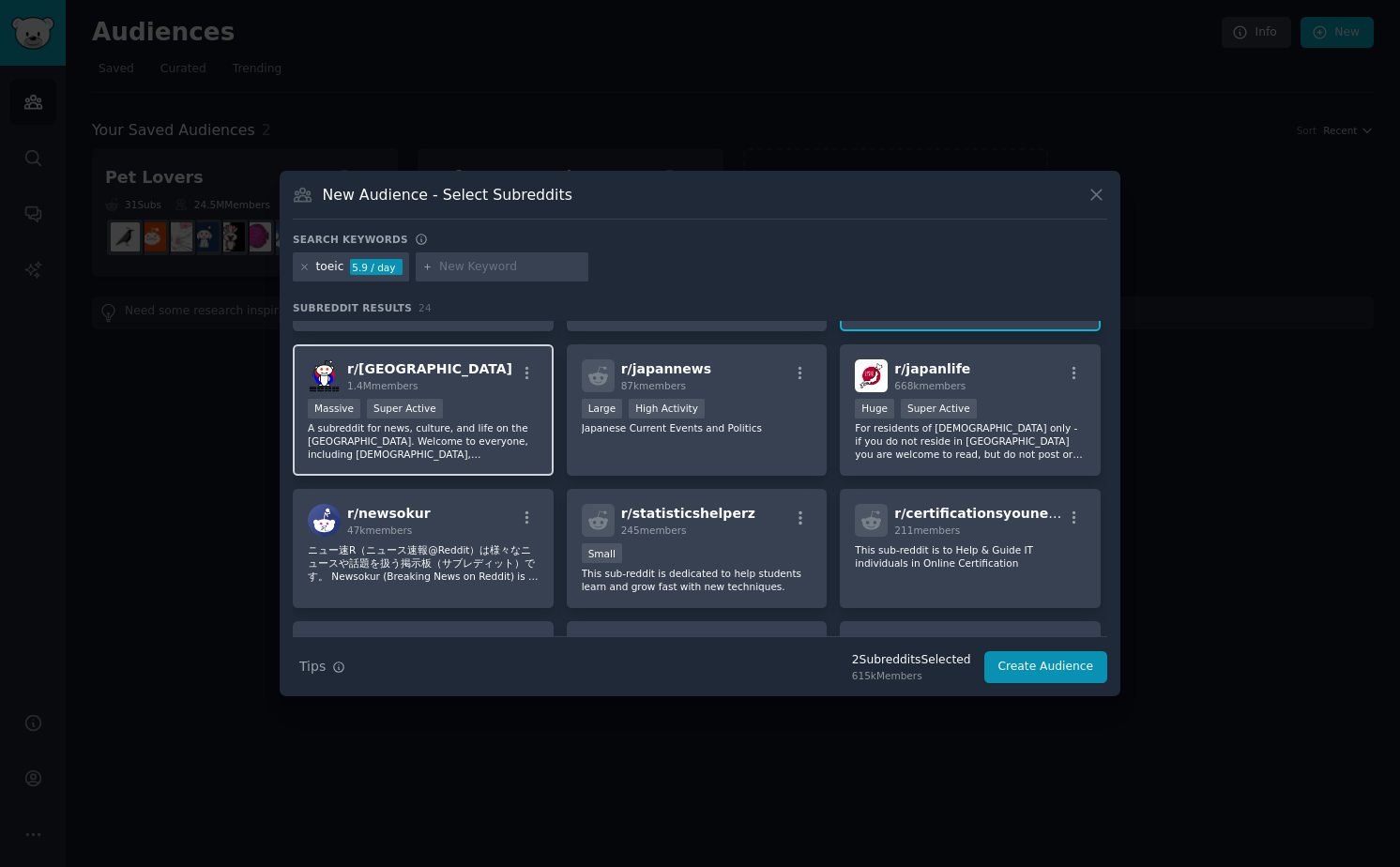
click at [528, 455] on p "A subreddit for news, culture, and life on the [GEOGRAPHIC_DATA]. Welcome to ev…" at bounding box center [423, 440] width 231 height 39
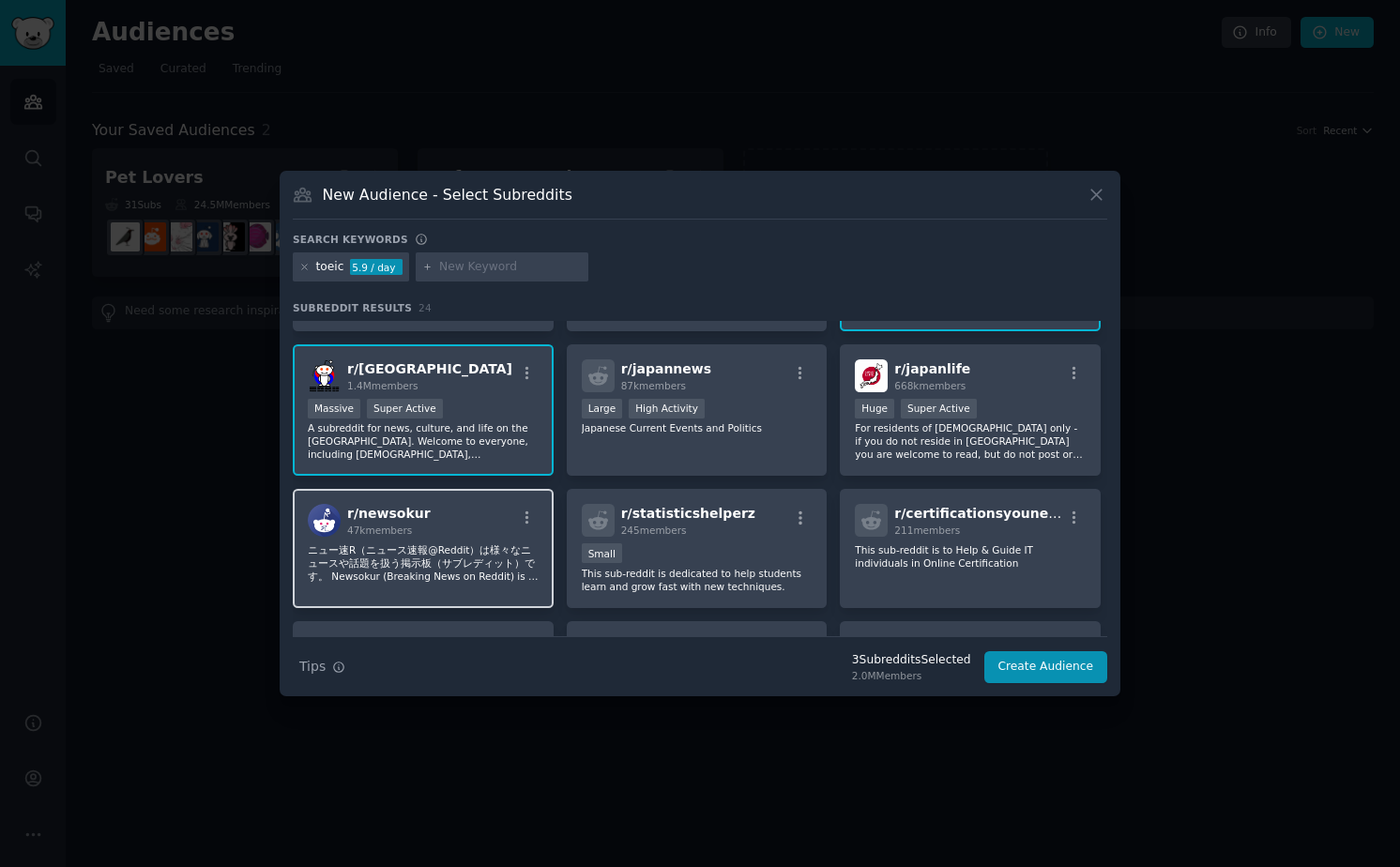
click at [528, 544] on p "ニュー速R（ニュース速報@Reddit）は様々なニュースや話題を扱う掲示板（サブレディット）です。 Newsokur (Breaking News on Re…" at bounding box center [423, 562] width 231 height 39
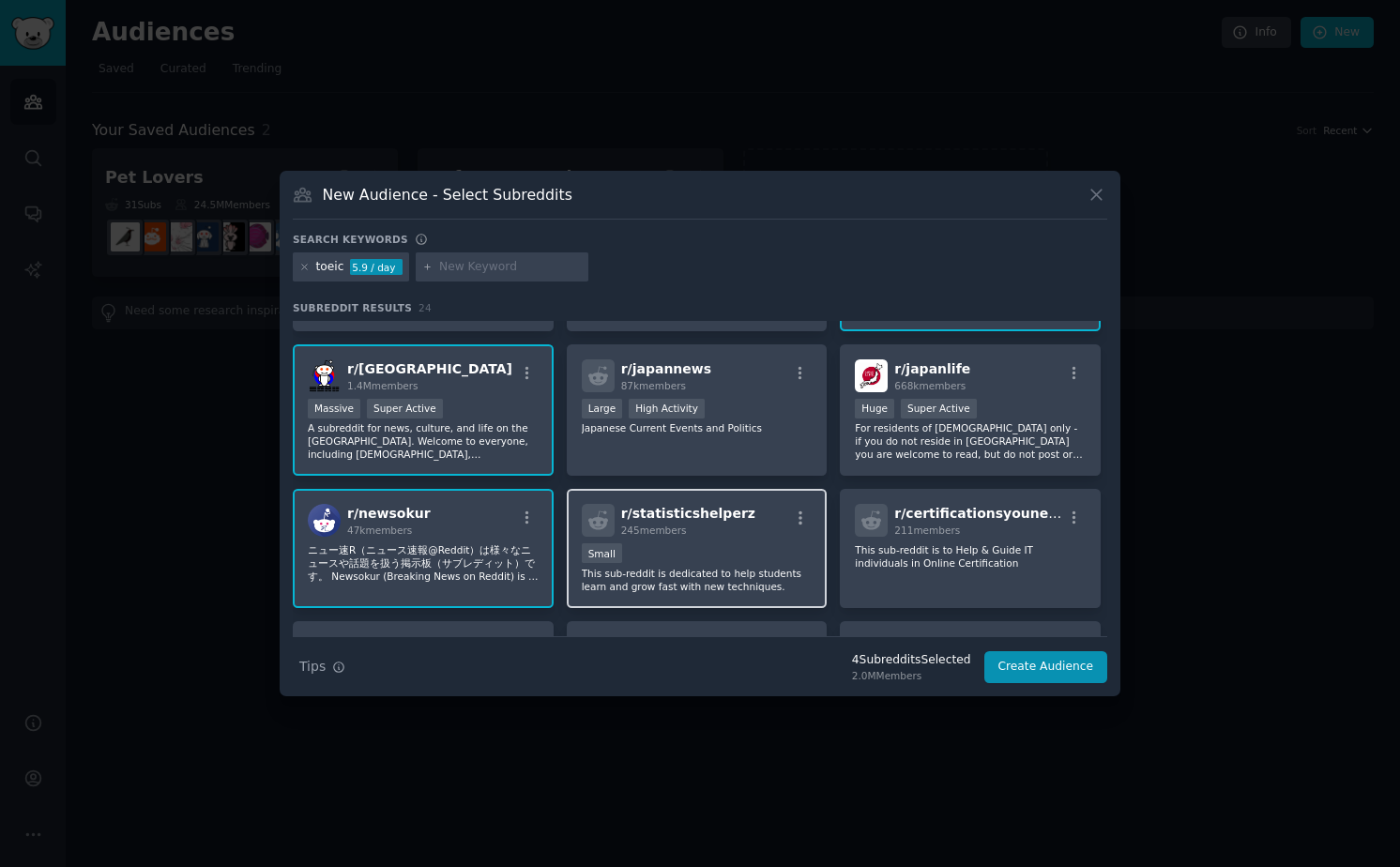
click at [708, 541] on div "r/ statisticshelperz 245 members 100 - 1000 members Small This sub-reddit is de…" at bounding box center [697, 548] width 261 height 119
click at [1092, 196] on icon at bounding box center [1097, 195] width 20 height 20
